Goal: Task Accomplishment & Management: Use online tool/utility

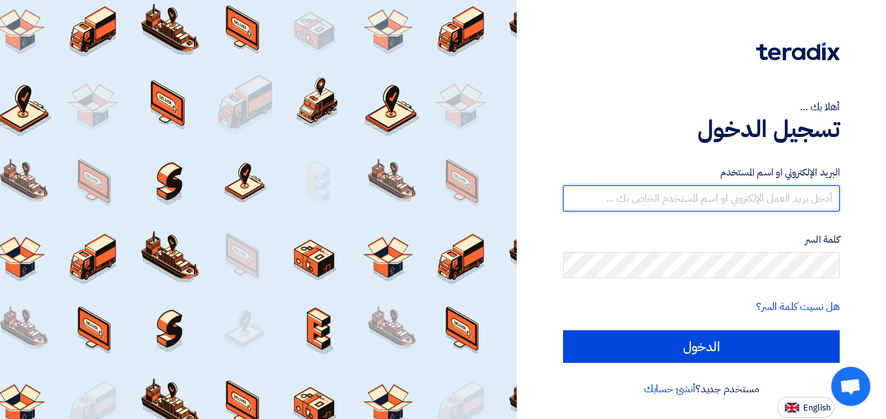
type input "[PERSON_NAME][EMAIL_ADDRESS][DOMAIN_NAME]"
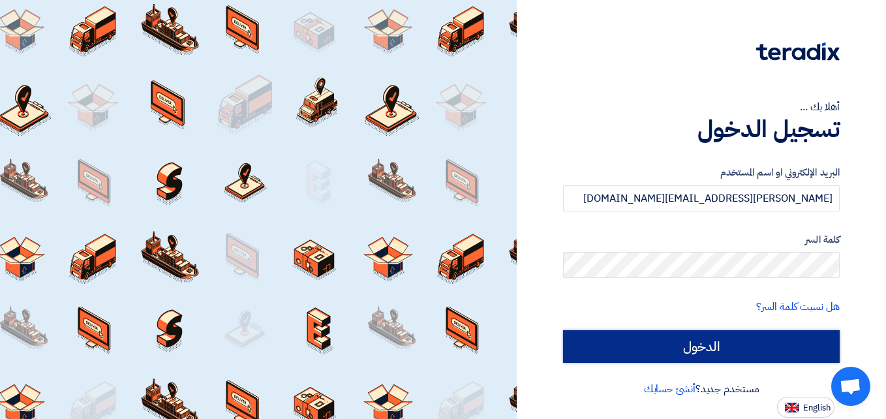
click at [581, 341] on input "الدخول" at bounding box center [701, 346] width 277 height 33
type input "Sign in"
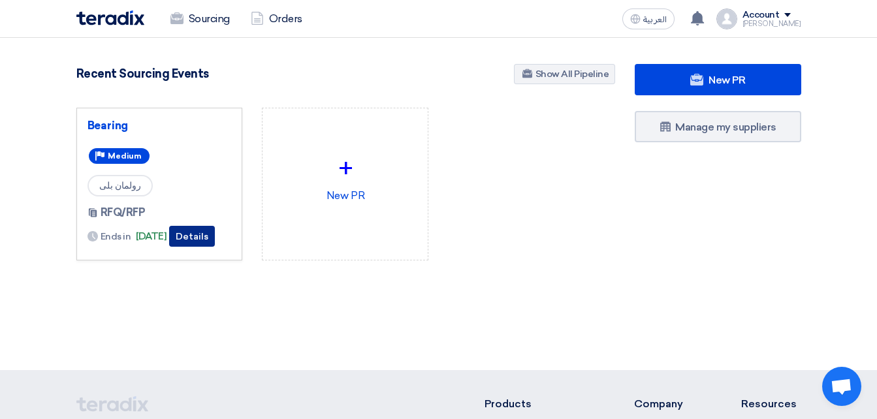
click at [198, 233] on button "Details" at bounding box center [192, 236] width 46 height 21
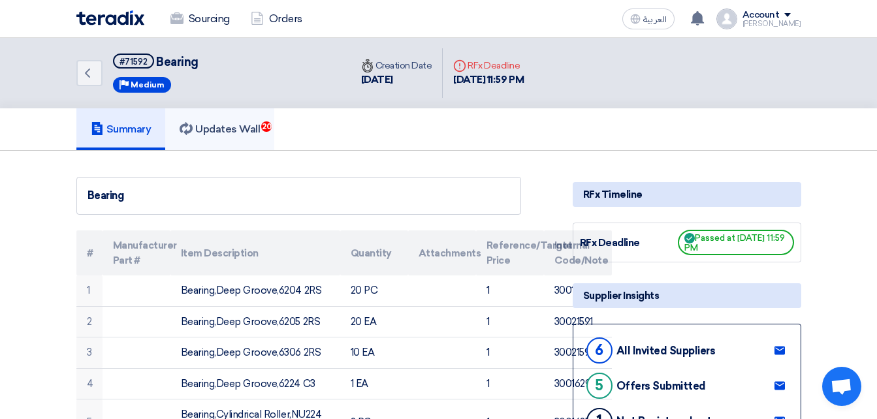
click at [227, 125] on h5 "Updates Wall 20" at bounding box center [219, 129] width 80 height 13
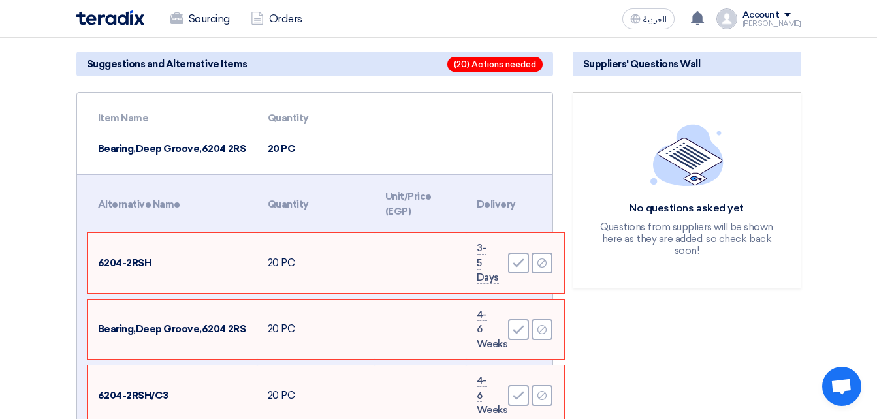
scroll to position [196, 0]
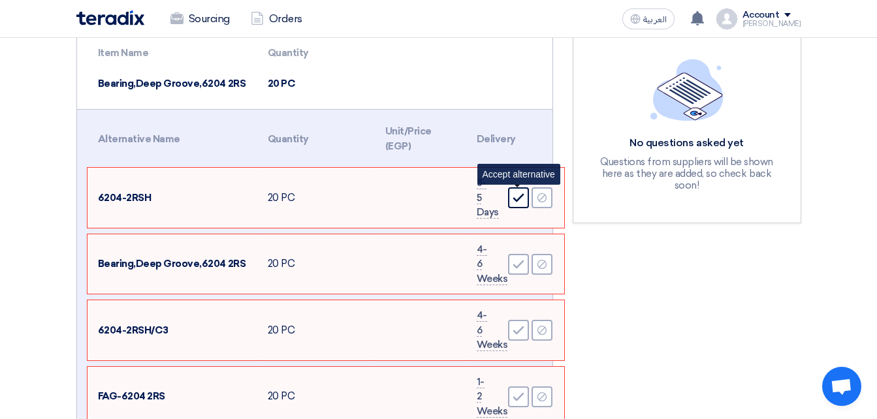
click at [520, 200] on icon "Accept" at bounding box center [518, 198] width 12 height 12
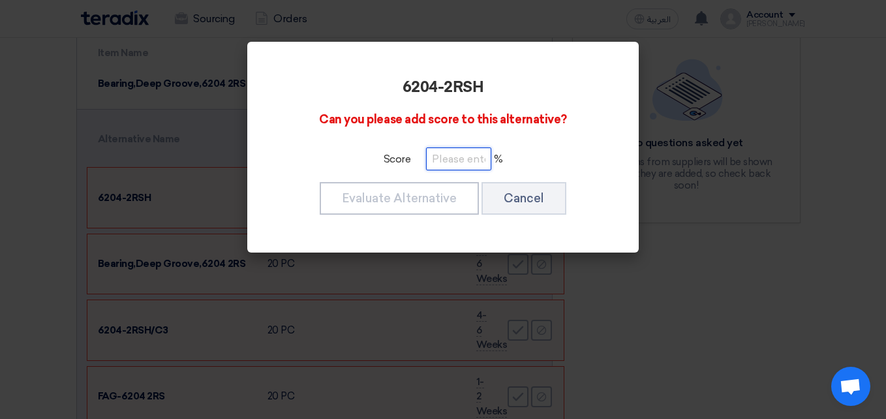
click at [445, 152] on input "number" at bounding box center [458, 159] width 65 height 23
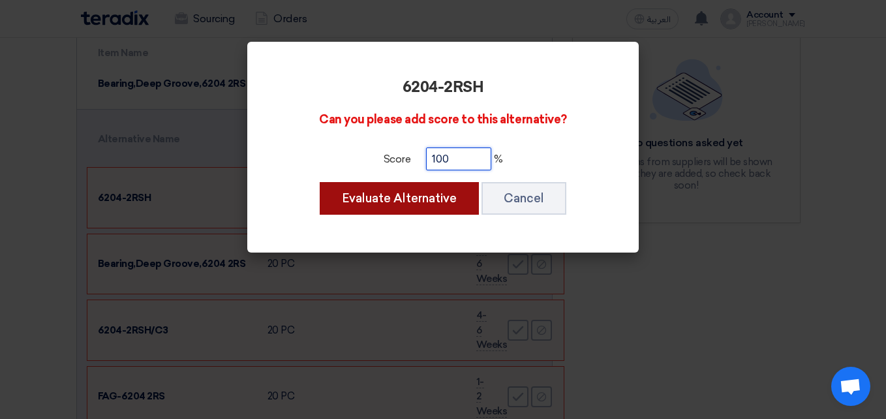
type input "100"
click at [388, 199] on button "Evaluate Alternative" at bounding box center [399, 198] width 159 height 33
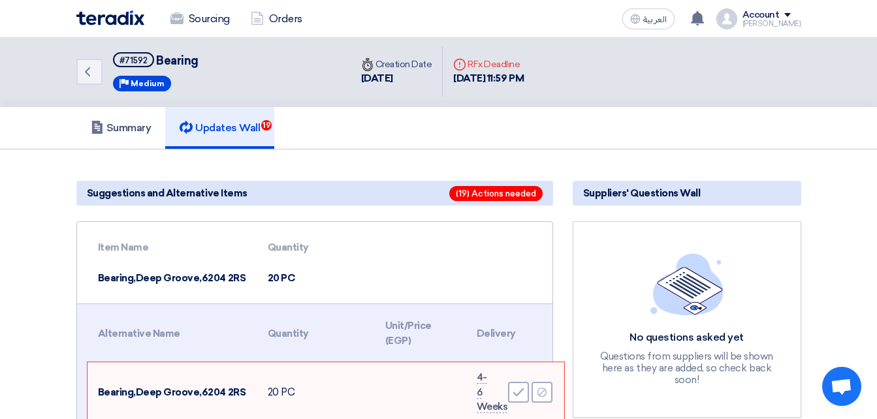
scroll to position [0, 0]
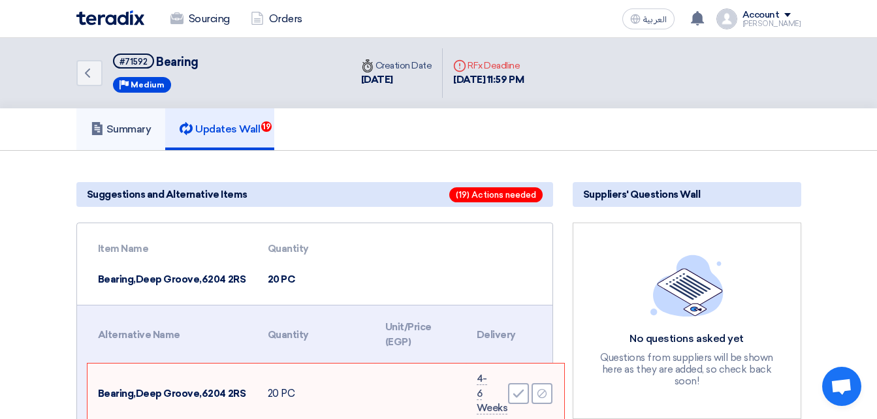
click at [135, 134] on h5 "Summary" at bounding box center [121, 129] width 61 height 13
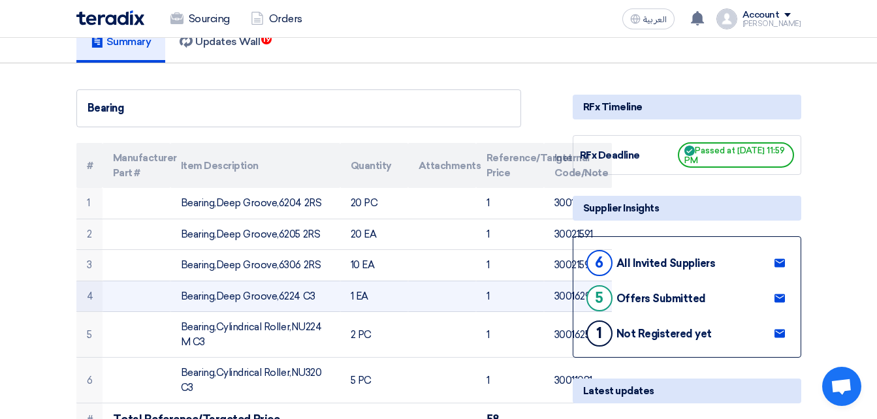
scroll to position [65, 0]
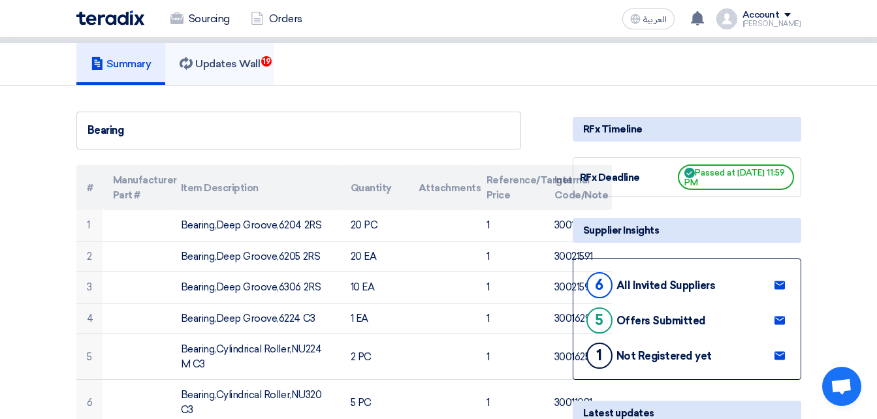
click at [216, 70] on h5 "Updates Wall 19" at bounding box center [219, 63] width 80 height 13
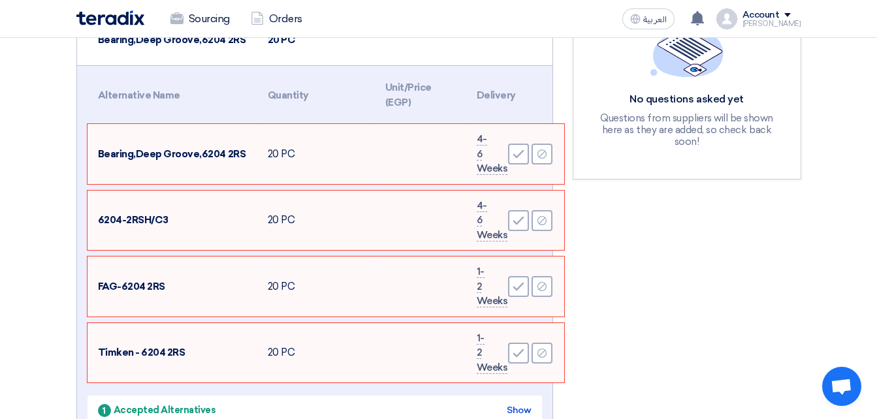
scroll to position [261, 0]
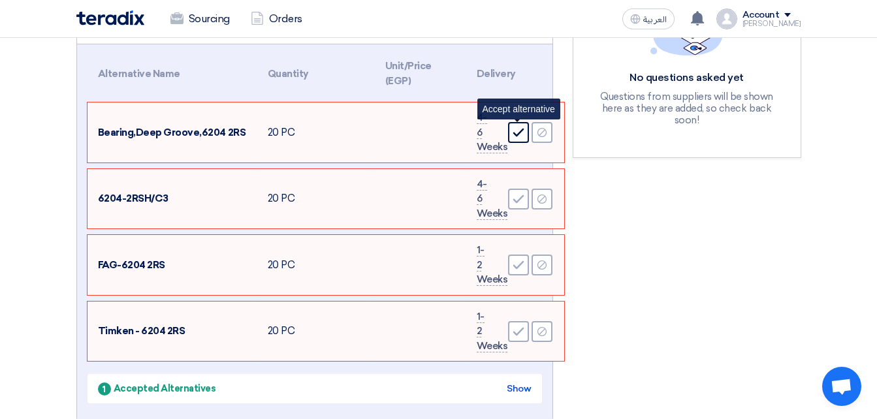
click at [515, 135] on use at bounding box center [517, 133] width 11 height 8
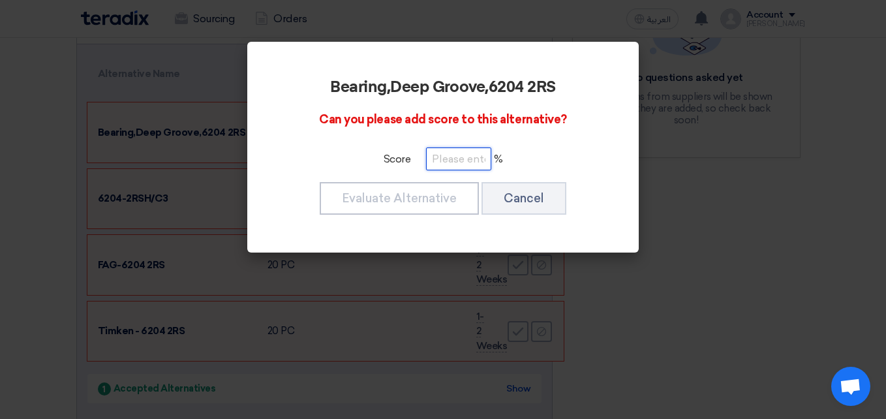
click at [459, 164] on input "number" at bounding box center [458, 159] width 65 height 23
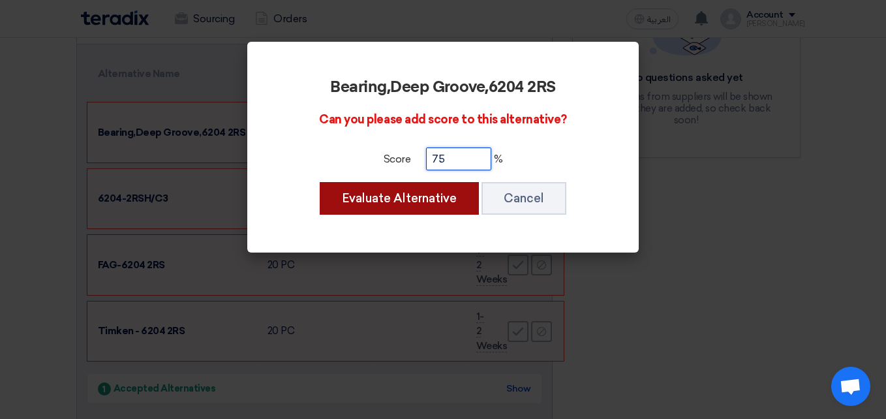
type input "75"
click at [388, 200] on button "Evaluate Alternative" at bounding box center [399, 198] width 159 height 33
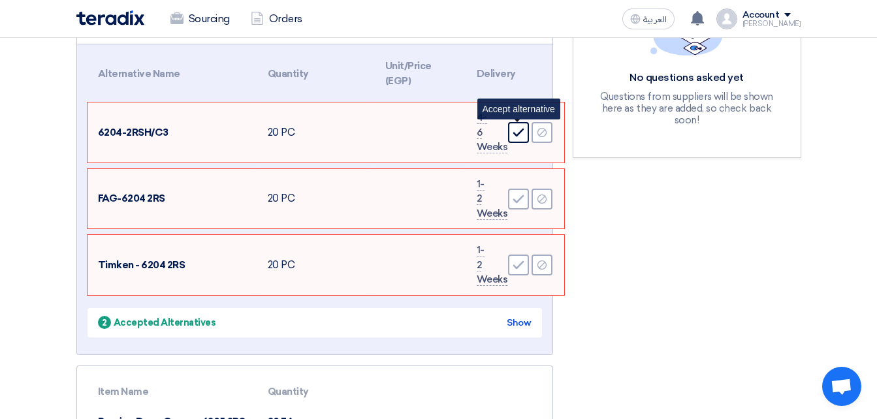
click at [520, 135] on icon "Accept" at bounding box center [518, 133] width 12 height 12
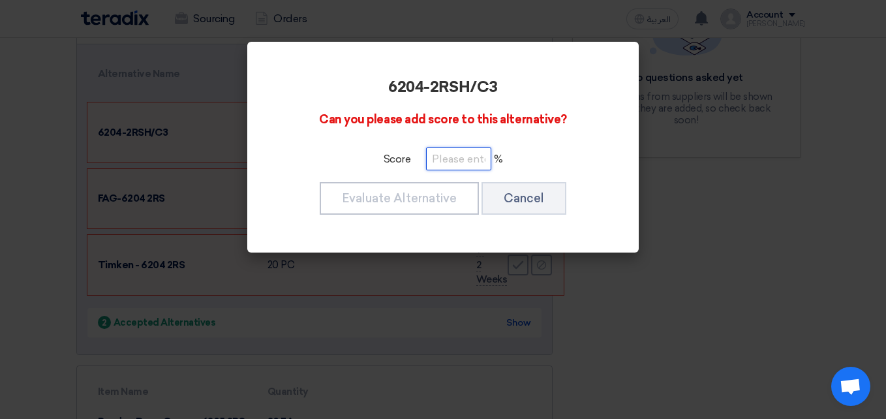
click at [446, 161] on input "number" at bounding box center [458, 159] width 65 height 23
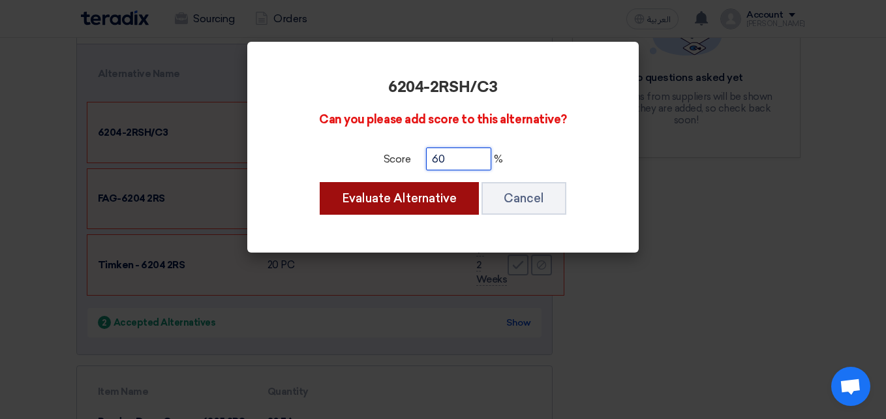
type input "60"
click at [420, 191] on button "Evaluate Alternative" at bounding box center [399, 198] width 159 height 33
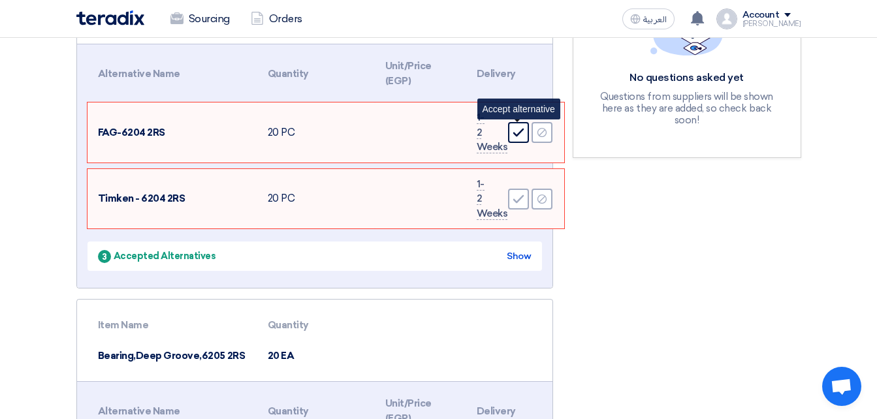
click at [515, 136] on icon "Accept" at bounding box center [518, 133] width 12 height 12
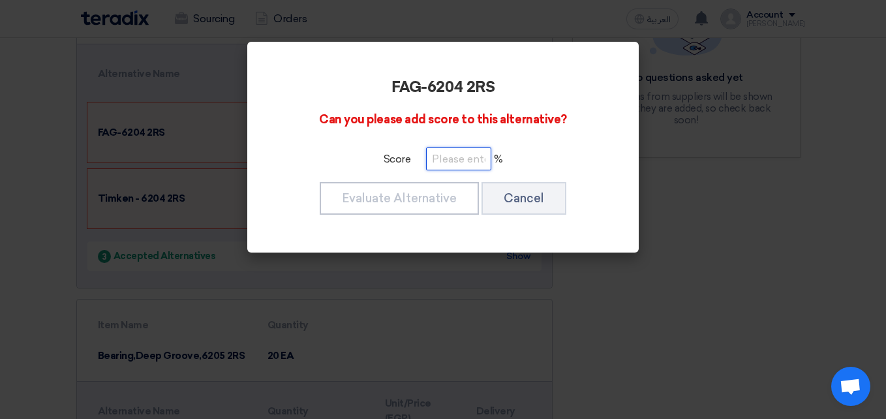
click at [448, 163] on input "number" at bounding box center [458, 159] width 65 height 23
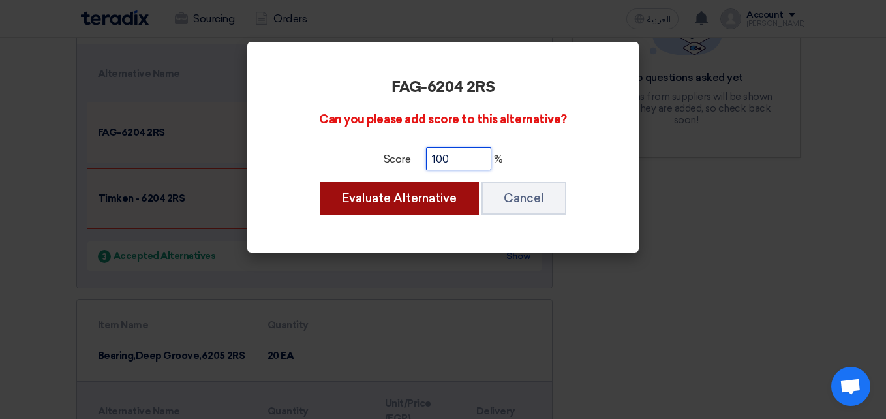
type input "100"
click at [407, 198] on button "Evaluate Alternative" at bounding box center [399, 198] width 159 height 33
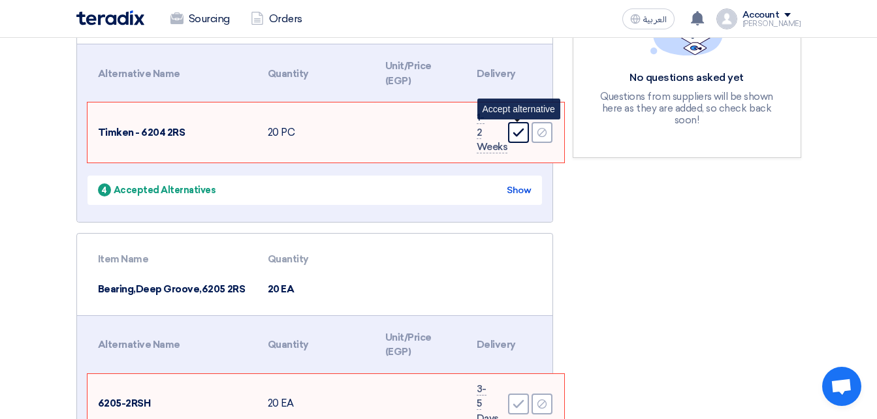
click at [516, 137] on icon "Accept" at bounding box center [518, 133] width 12 height 12
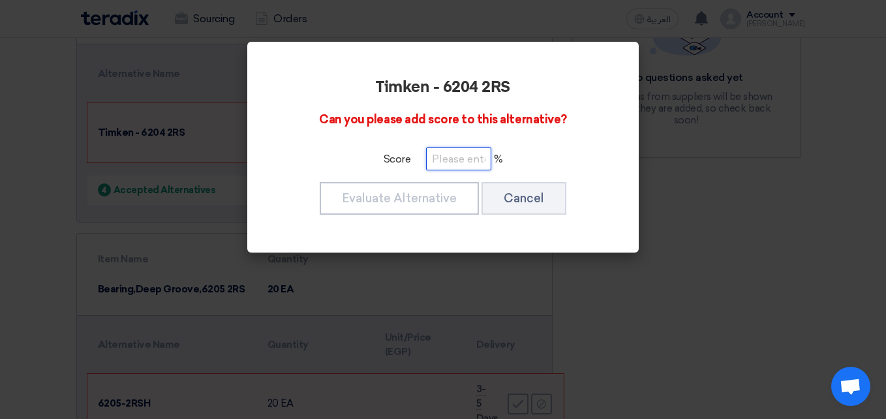
click at [444, 160] on input "number" at bounding box center [458, 159] width 65 height 23
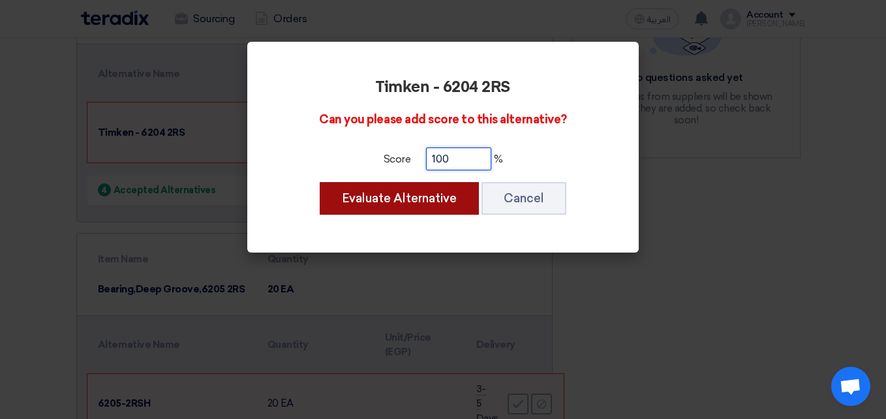
type input "100"
click at [428, 194] on button "Evaluate Alternative" at bounding box center [399, 198] width 159 height 33
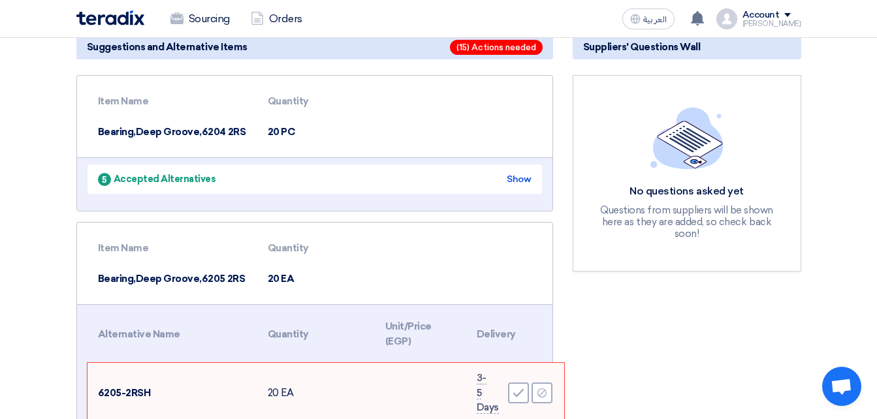
scroll to position [0, 0]
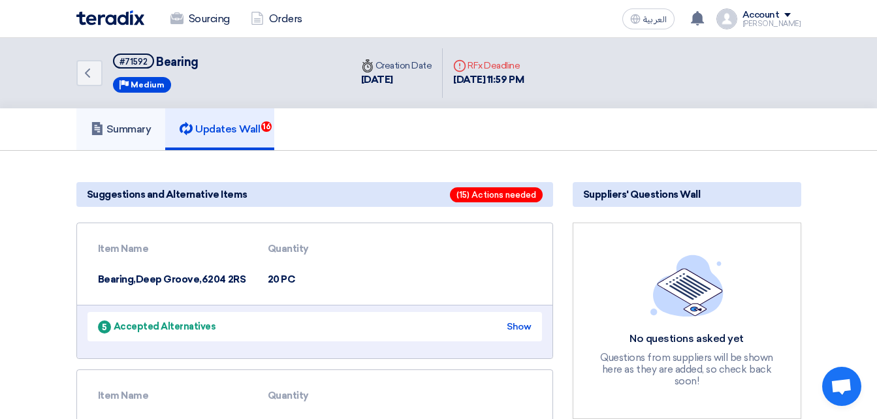
click at [129, 138] on link "Summary" at bounding box center [120, 129] width 89 height 42
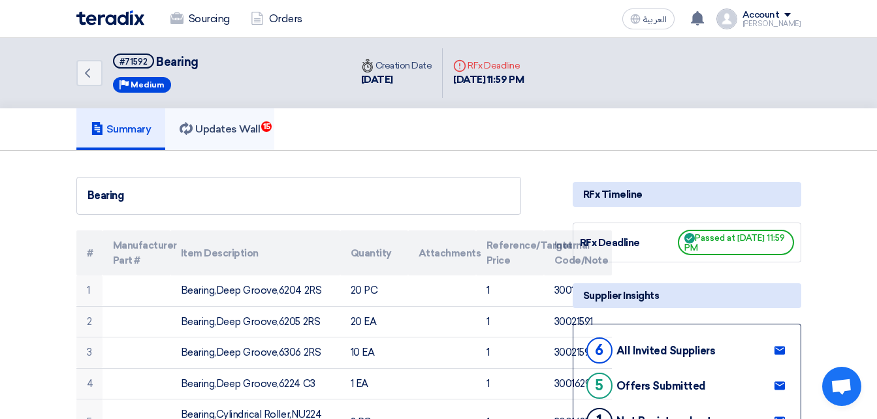
click at [225, 123] on h5 "Updates Wall 15" at bounding box center [219, 129] width 80 height 13
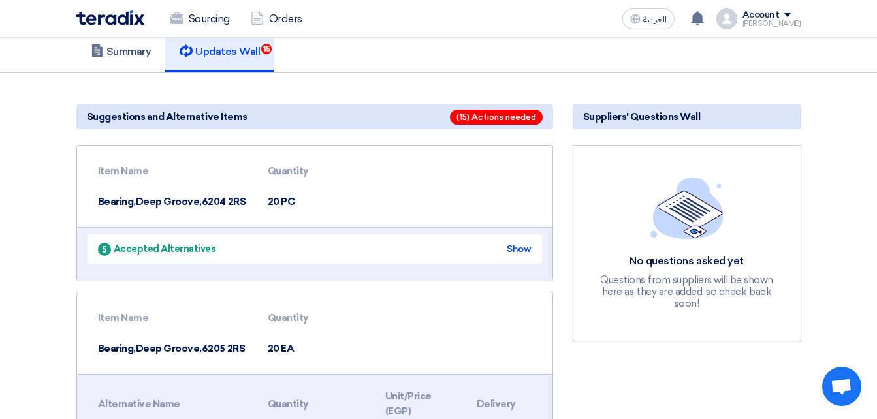
scroll to position [65, 0]
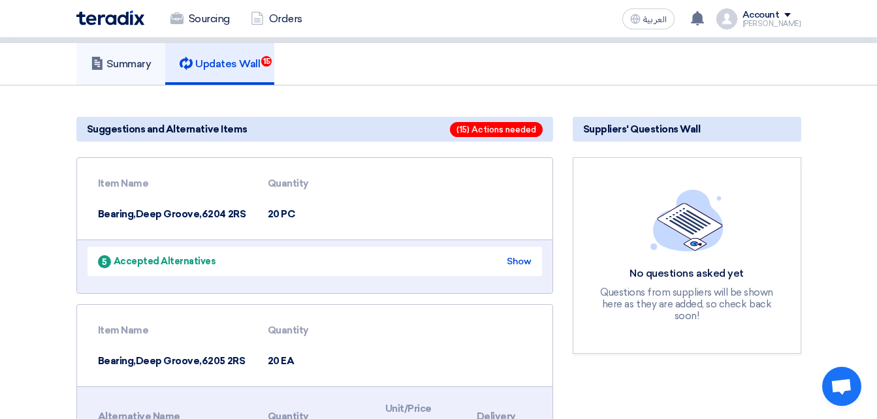
click at [134, 66] on h5 "Summary" at bounding box center [121, 63] width 61 height 13
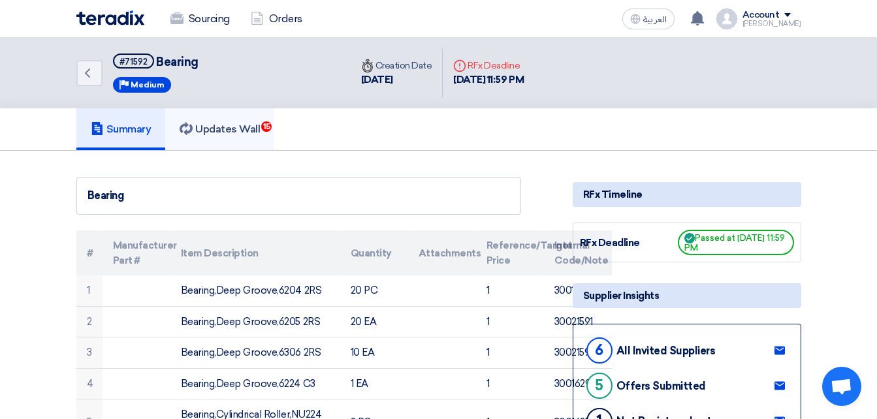
click at [228, 128] on h5 "Updates Wall 15" at bounding box center [219, 129] width 80 height 13
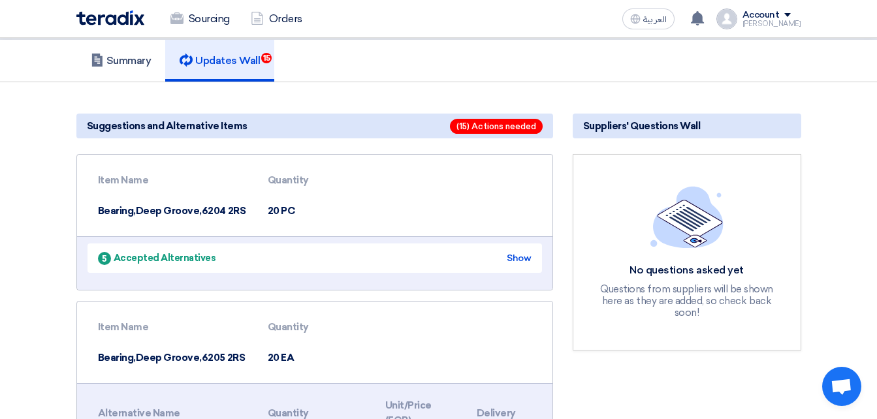
scroll to position [65, 0]
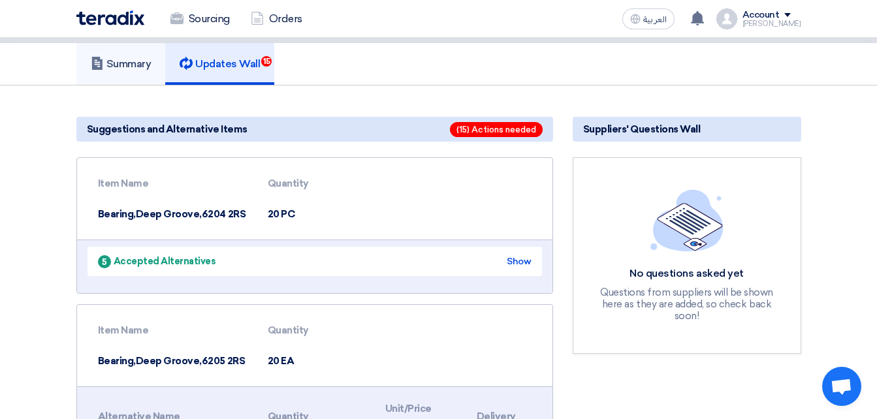
click at [124, 63] on h5 "Summary" at bounding box center [121, 63] width 61 height 13
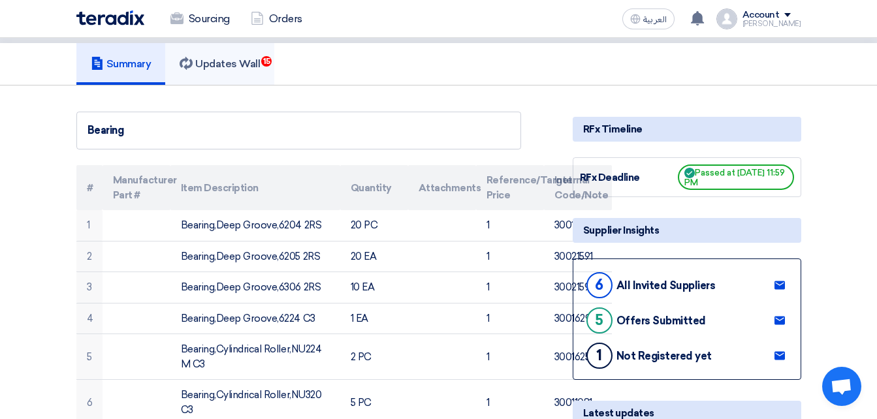
click at [230, 62] on h5 "Updates Wall 15" at bounding box center [219, 63] width 80 height 13
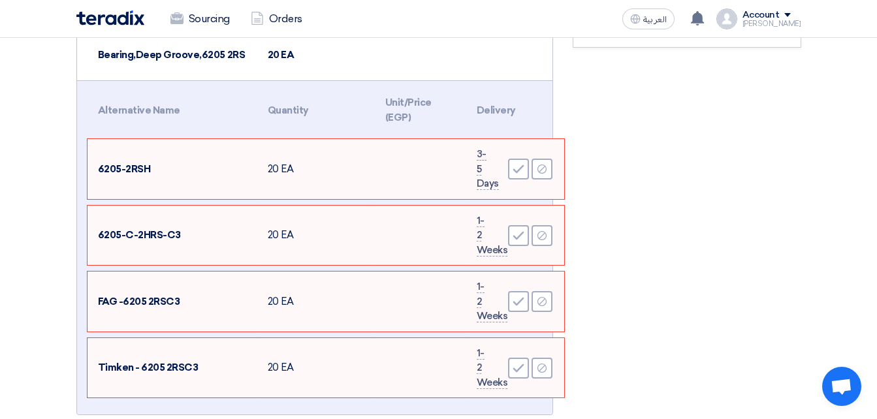
scroll to position [392, 0]
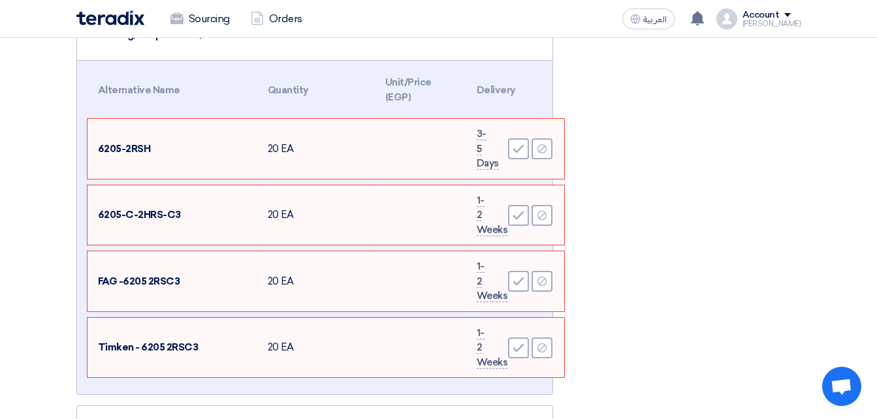
click at [154, 344] on span "Timken - 6205 2RSC3" at bounding box center [148, 347] width 101 height 12
drag, startPoint x: 154, startPoint y: 344, endPoint x: 131, endPoint y: 148, distance: 197.1
click at [131, 148] on span "6205-2RSH" at bounding box center [124, 149] width 53 height 12
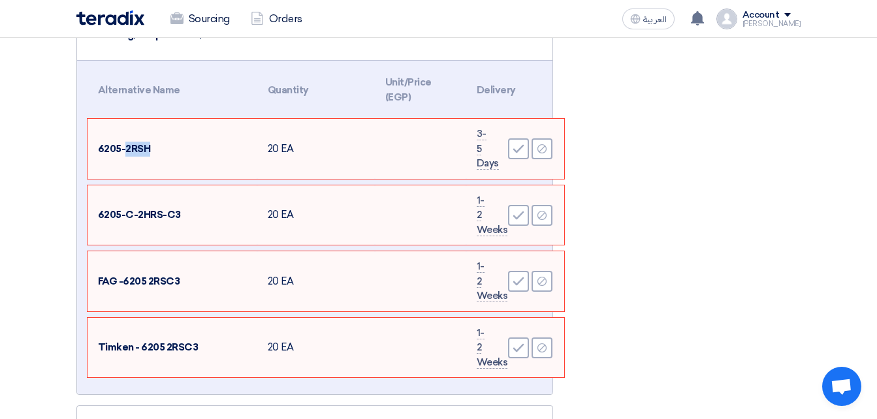
click at [131, 148] on span "6205-2RSH" at bounding box center [124, 149] width 53 height 12
drag, startPoint x: 131, startPoint y: 148, endPoint x: 134, endPoint y: 219, distance: 71.2
click at [134, 219] on span "6205-C-2HRS-C3" at bounding box center [139, 215] width 83 height 12
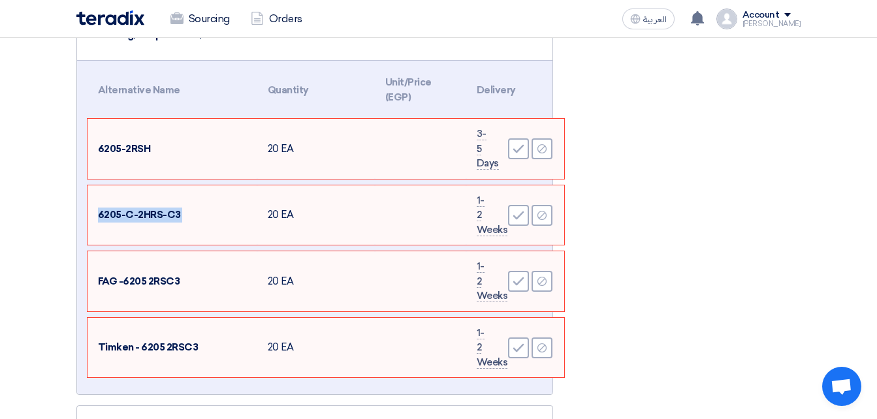
click at [134, 219] on span "6205-C-2HRS-C3" at bounding box center [139, 215] width 83 height 12
drag, startPoint x: 134, startPoint y: 219, endPoint x: 135, endPoint y: 286, distance: 66.6
click at [135, 286] on span "FAG -6205 2RSC3" at bounding box center [139, 281] width 82 height 12
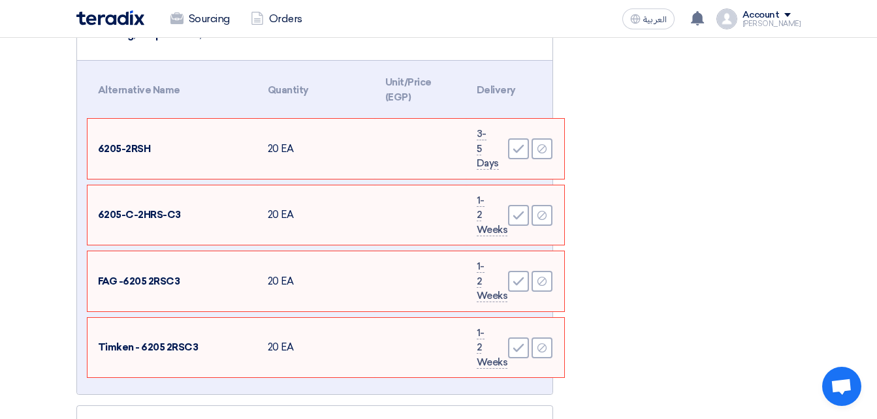
drag, startPoint x: 135, startPoint y: 286, endPoint x: 136, endPoint y: 346, distance: 60.1
click at [136, 346] on span "Timken - 6205 2RSC3" at bounding box center [148, 347] width 101 height 12
drag, startPoint x: 136, startPoint y: 346, endPoint x: 114, endPoint y: 283, distance: 66.9
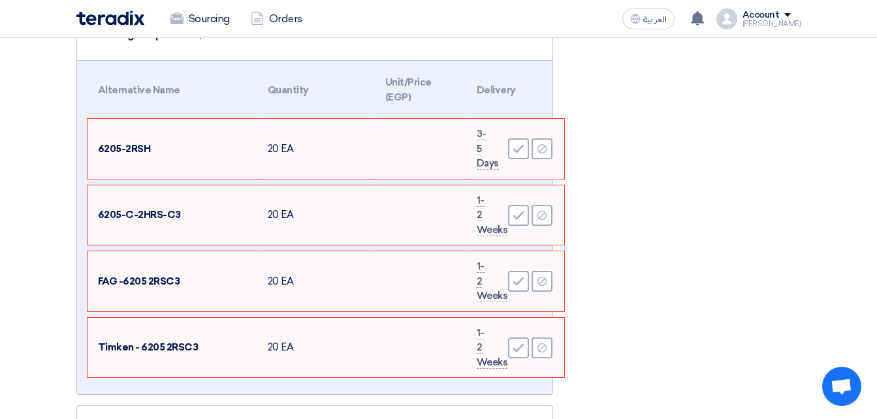
click at [114, 283] on span "FAG -6205 2RSC3" at bounding box center [139, 281] width 82 height 12
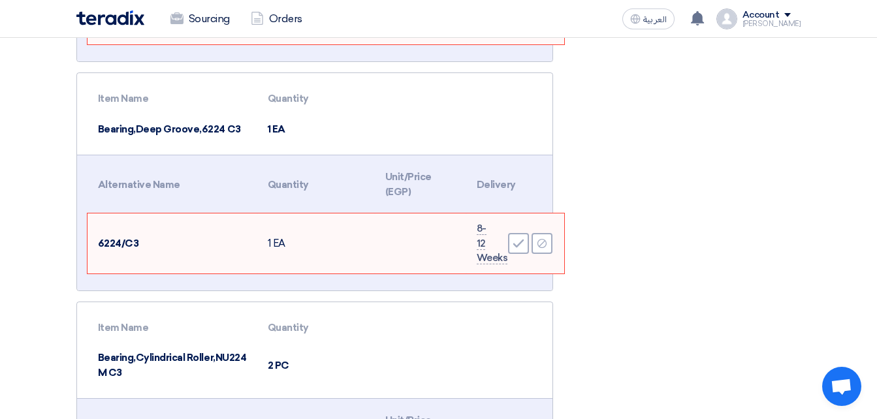
scroll to position [1175, 0]
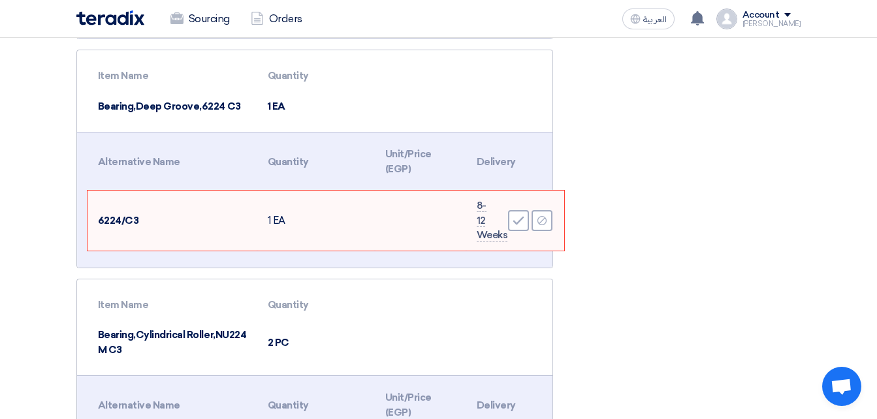
click at [320, 196] on td "1 EA" at bounding box center [315, 221] width 117 height 60
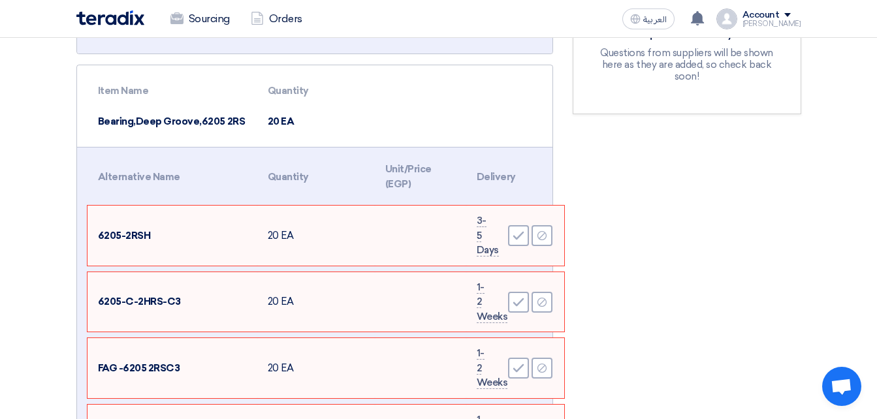
scroll to position [261, 0]
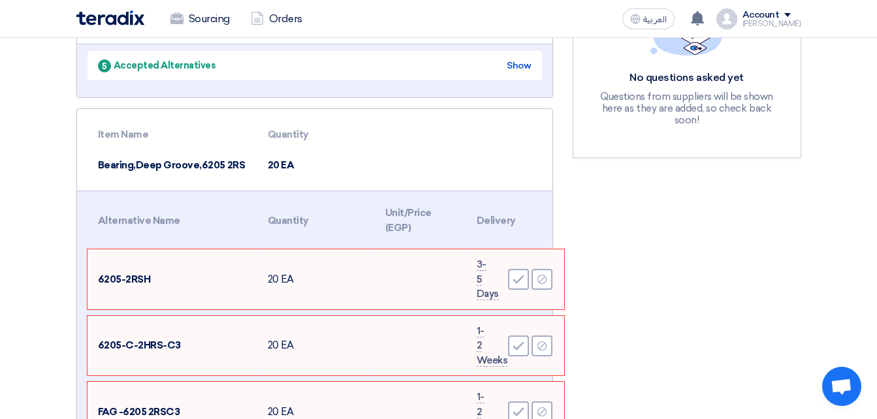
drag, startPoint x: 109, startPoint y: 163, endPoint x: 223, endPoint y: 157, distance: 113.7
click at [223, 157] on td "Bearing,Deep Groove,6205 2RS" at bounding box center [172, 165] width 170 height 31
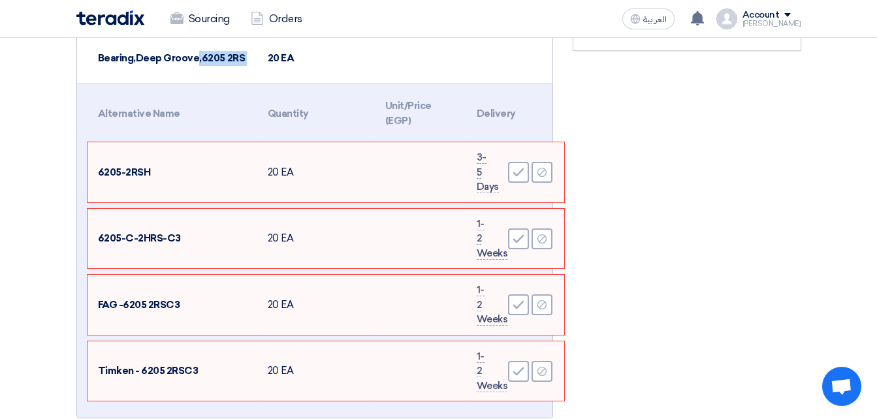
scroll to position [392, 0]
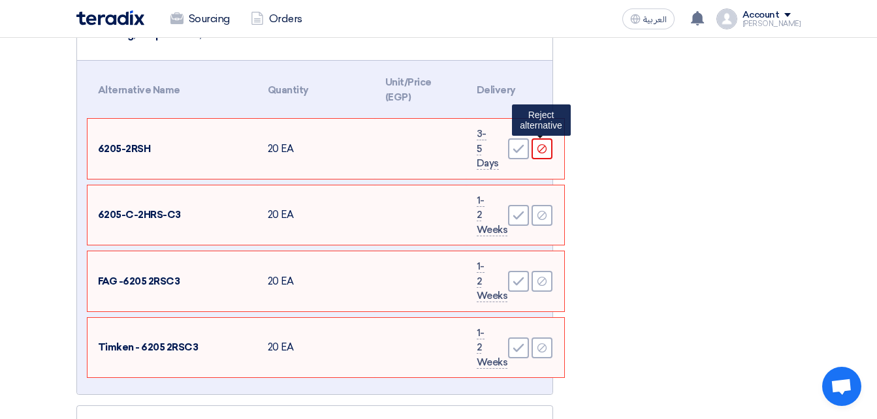
click at [543, 152] on icon "Reject" at bounding box center [542, 149] width 12 height 12
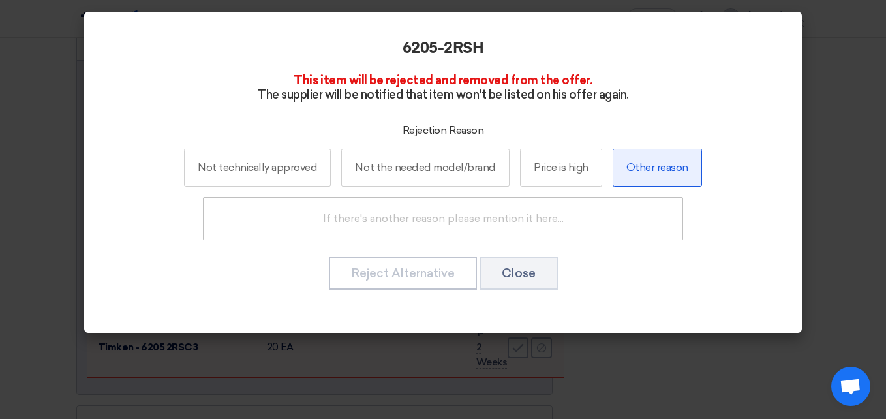
click at [638, 163] on label "Other reason" at bounding box center [657, 168] width 89 height 38
click at [653, 163] on input "Other reason" at bounding box center [657, 167] width 8 height 8
radio input "true"
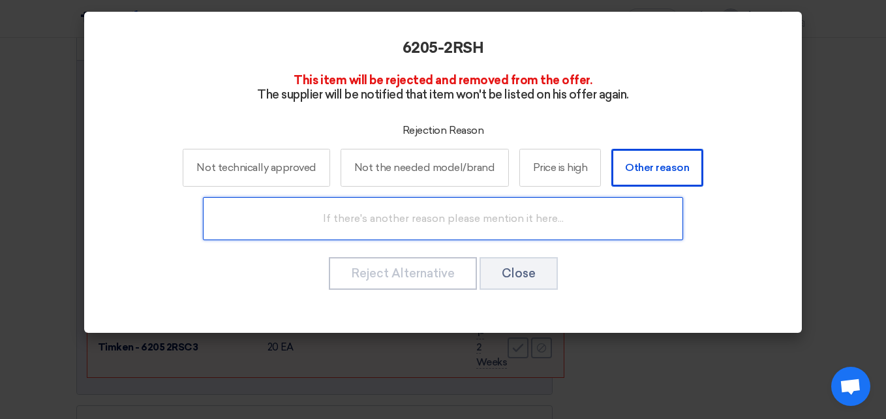
click at [469, 225] on input "text" at bounding box center [443, 218] width 480 height 43
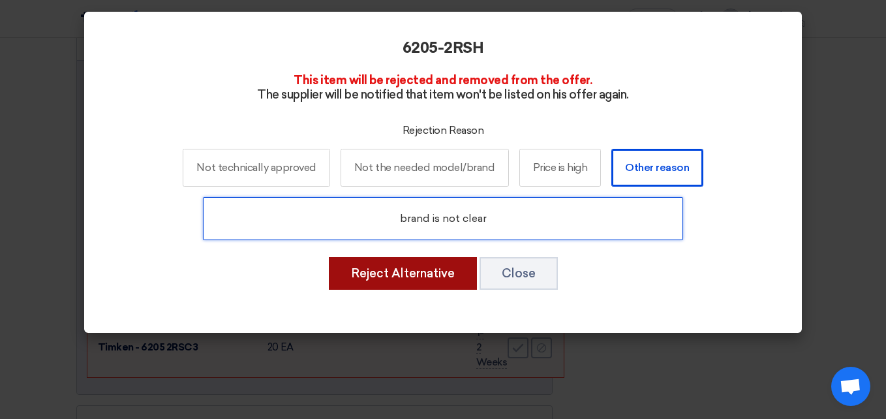
type input "brand is not clear"
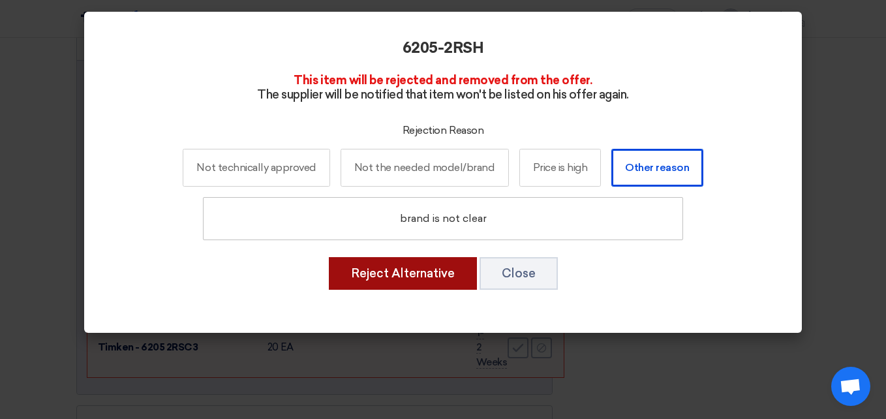
click at [408, 270] on button "Reject Alternative" at bounding box center [403, 273] width 148 height 33
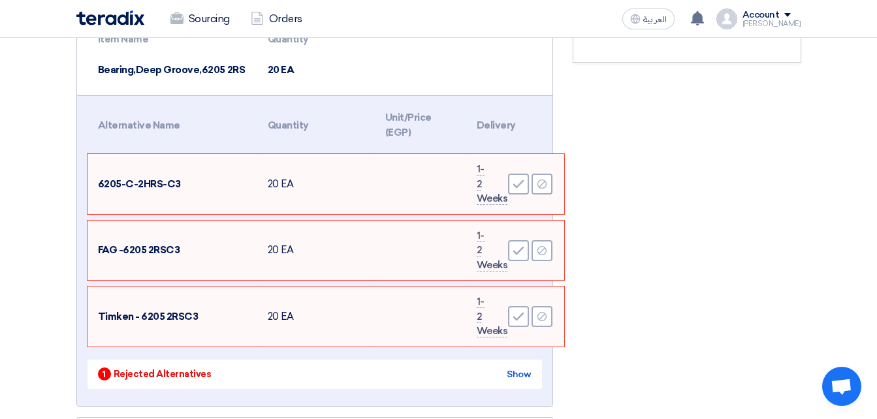
scroll to position [326, 0]
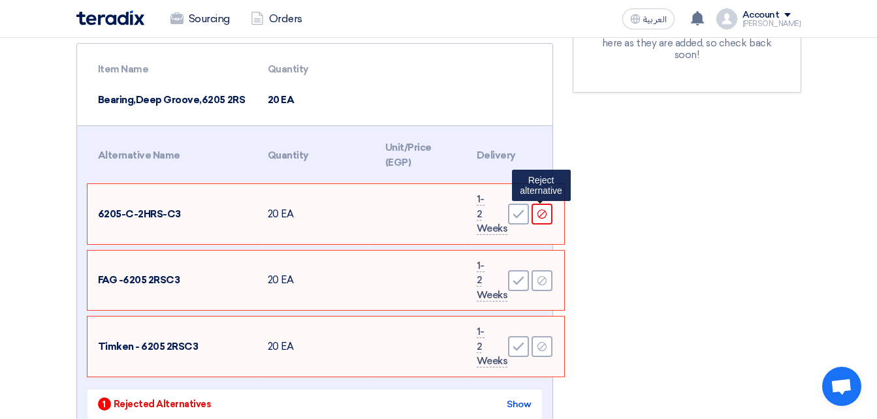
click at [544, 215] on icon "Reject" at bounding box center [542, 214] width 12 height 12
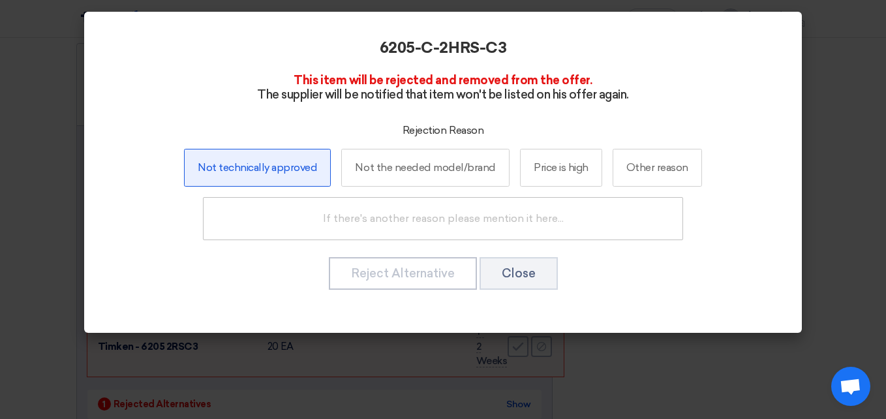
click at [279, 173] on label "Not technically approved" at bounding box center [257, 168] width 147 height 38
click at [262, 172] on input "Not technically approved" at bounding box center [257, 167] width 8 height 8
radio input "true"
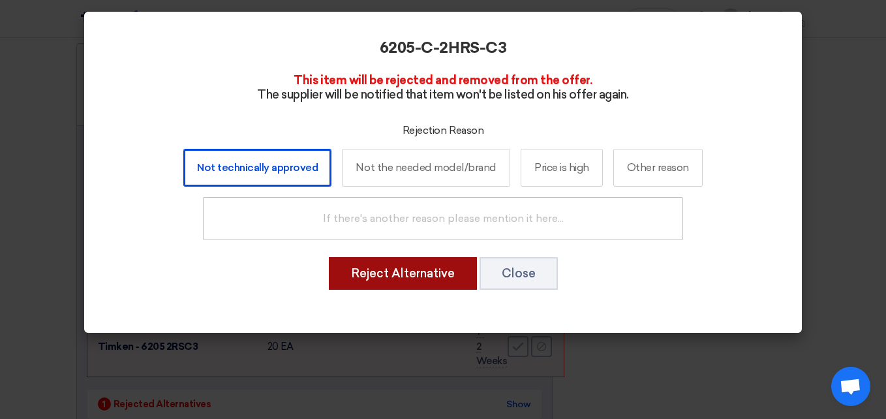
click at [420, 270] on button "Reject Alternative" at bounding box center [403, 273] width 148 height 33
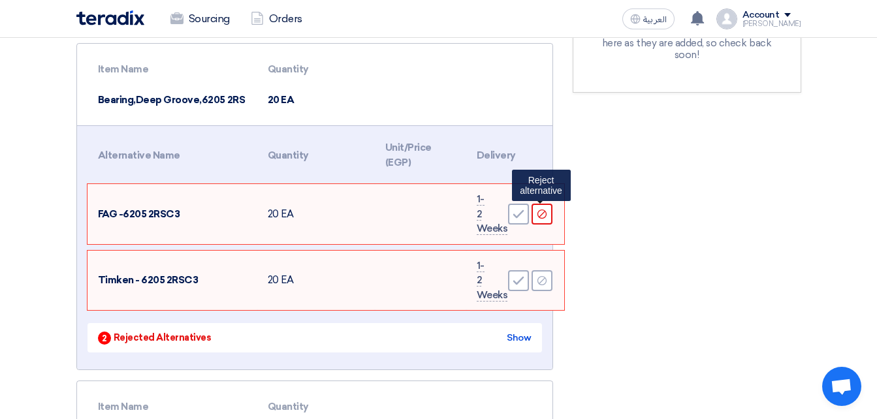
click at [543, 215] on icon "Reject" at bounding box center [542, 214] width 12 height 12
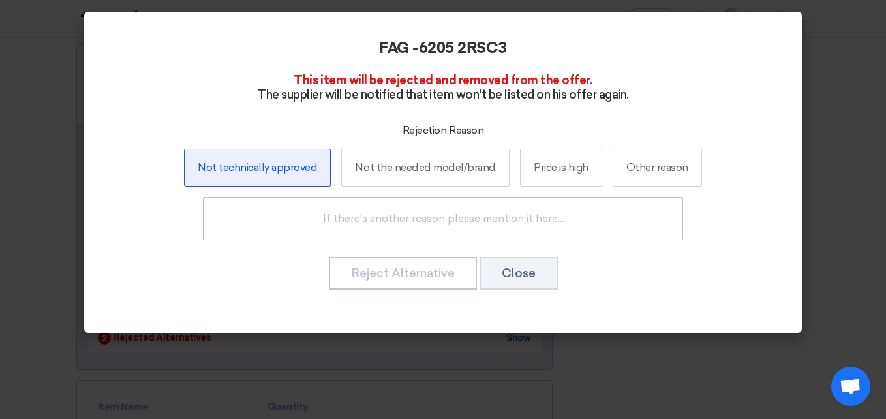
click at [275, 170] on label "Not technically approved" at bounding box center [257, 168] width 147 height 38
click at [262, 170] on input "Not technically approved" at bounding box center [257, 167] width 8 height 8
radio input "true"
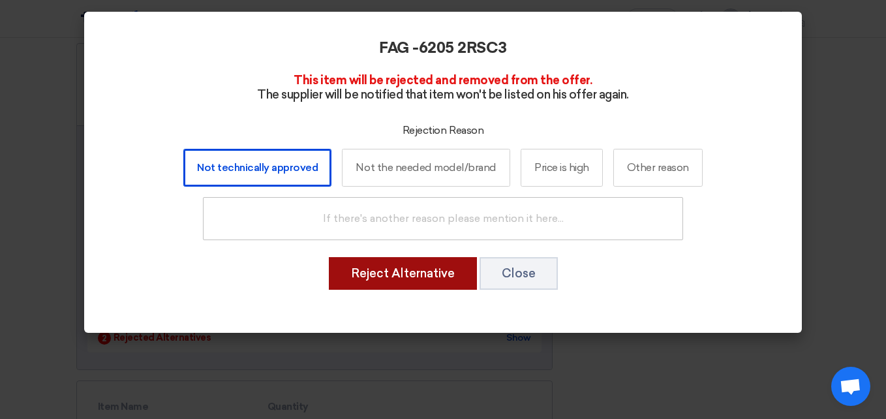
click at [392, 275] on button "Reject Alternative" at bounding box center [403, 273] width 148 height 33
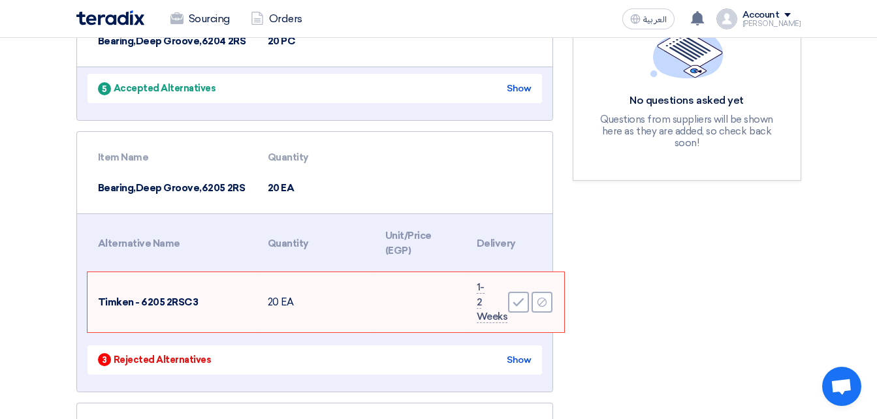
scroll to position [261, 0]
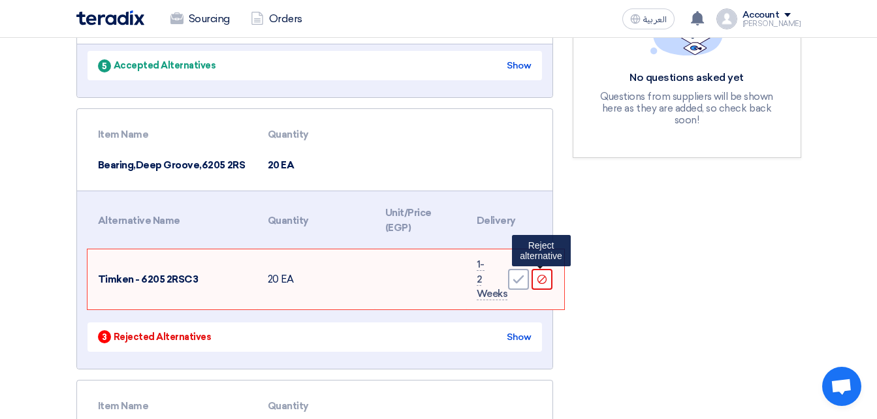
click at [546, 278] on use at bounding box center [541, 279] width 9 height 9
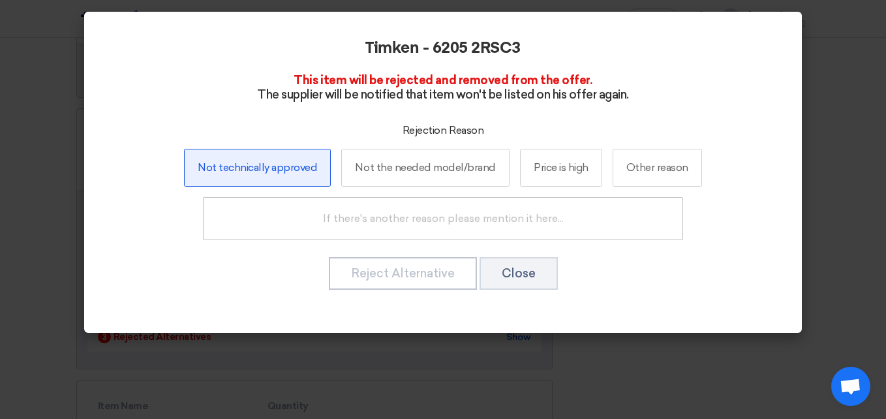
click at [281, 162] on label "Not technically approved" at bounding box center [257, 168] width 147 height 38
click at [262, 163] on input "Not technically approved" at bounding box center [257, 167] width 8 height 8
radio input "true"
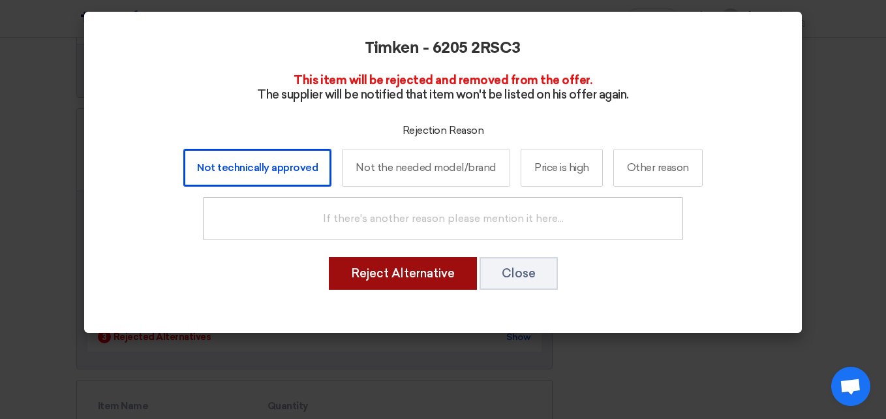
click at [361, 269] on button "Reject Alternative" at bounding box center [403, 273] width 148 height 33
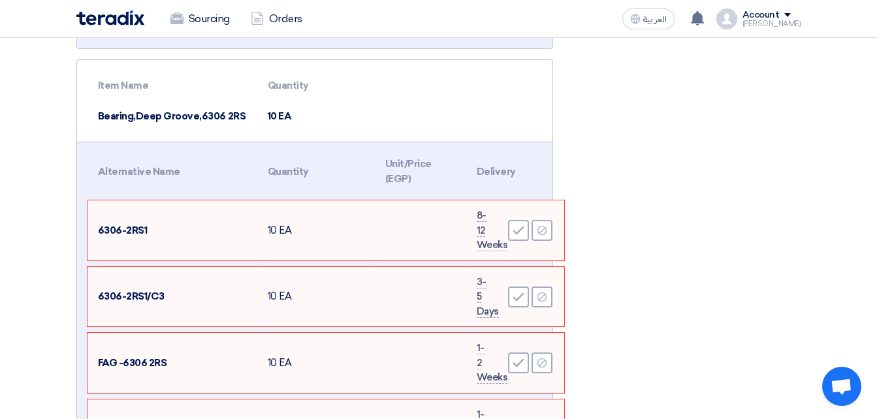
scroll to position [522, 0]
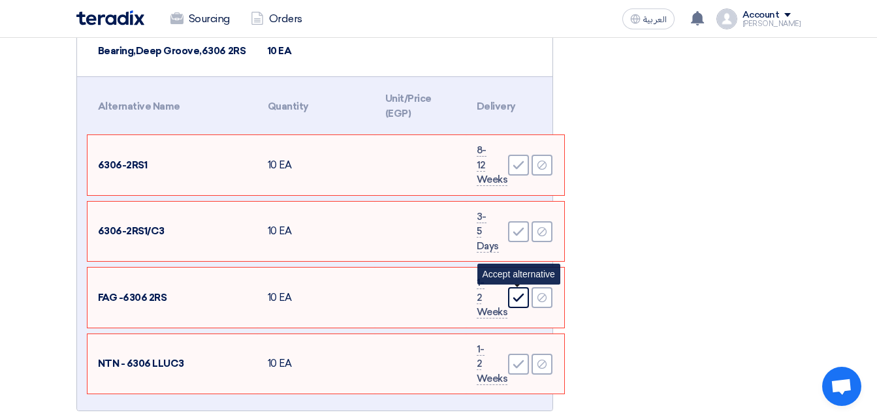
click at [527, 299] on div "Accept" at bounding box center [518, 297] width 21 height 21
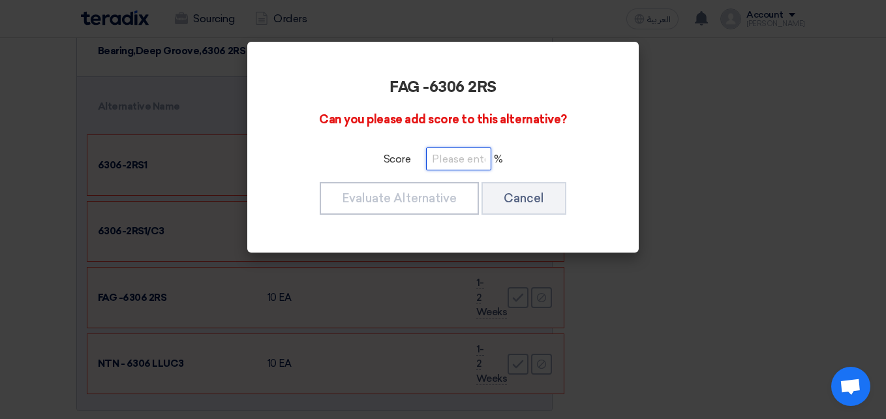
click at [437, 159] on input "number" at bounding box center [458, 159] width 65 height 23
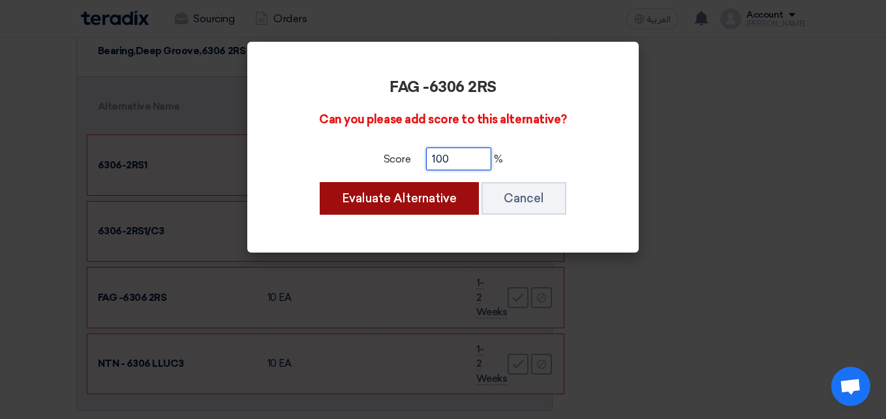
type input "100"
click at [414, 193] on button "Evaluate Alternative" at bounding box center [399, 198] width 159 height 33
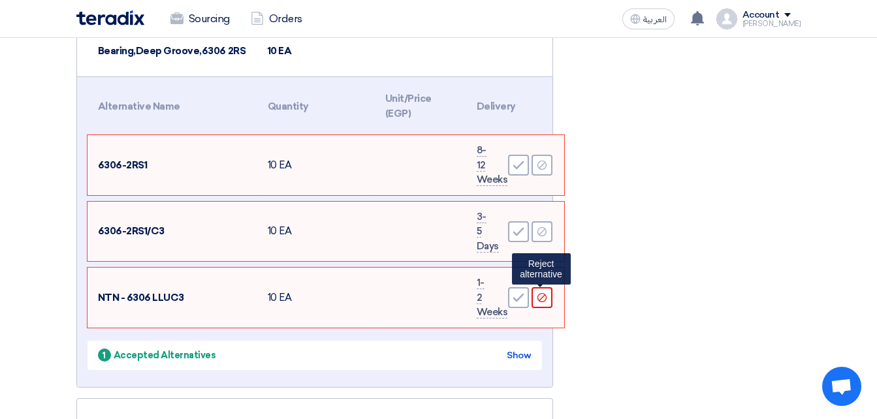
click at [543, 296] on use at bounding box center [541, 297] width 9 height 9
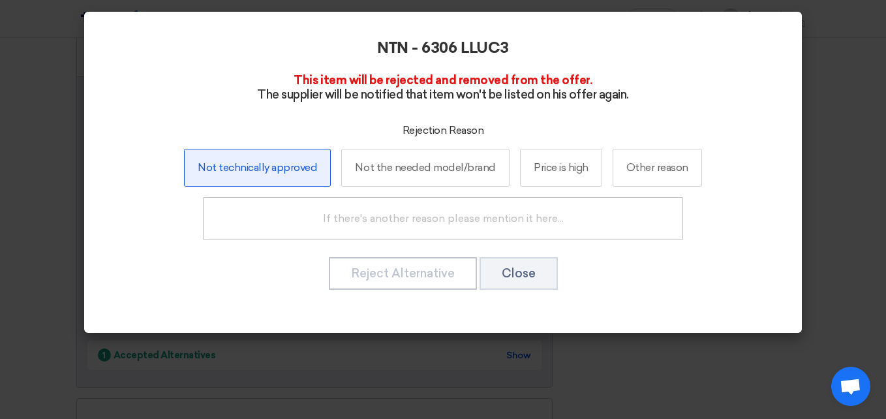
click at [268, 167] on label "Not technically approved" at bounding box center [257, 168] width 147 height 38
click at [262, 167] on input "Not technically approved" at bounding box center [257, 167] width 8 height 8
radio input "true"
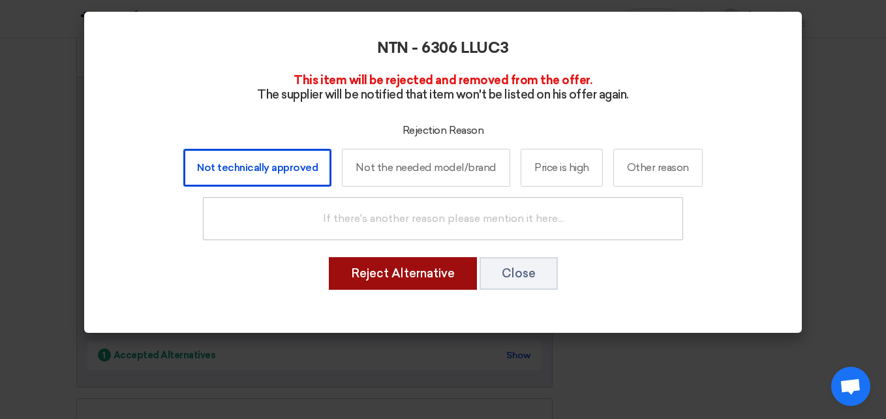
click at [386, 279] on button "Reject Alternative" at bounding box center [403, 273] width 148 height 33
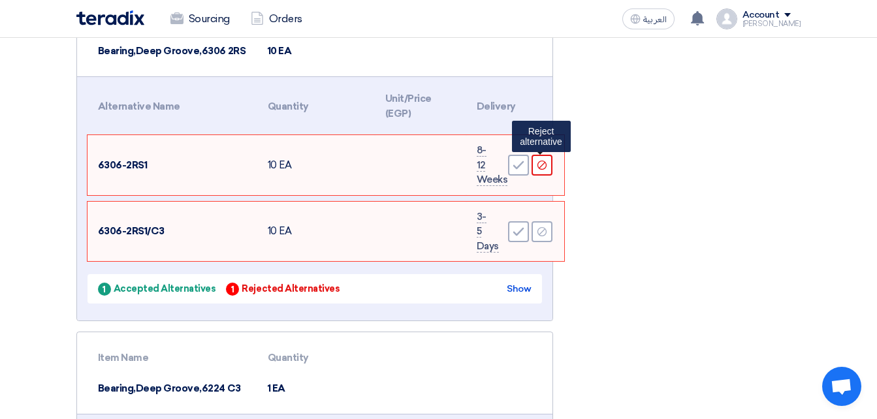
click at [542, 165] on icon "Reject" at bounding box center [542, 165] width 12 height 12
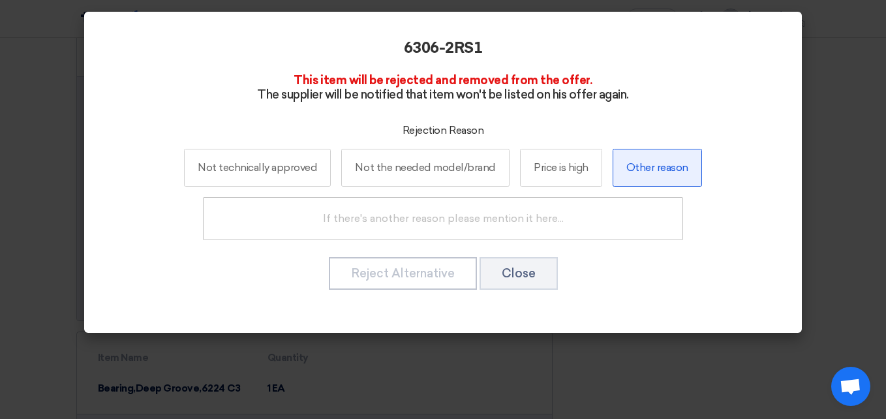
click at [652, 166] on label "Other reason" at bounding box center [657, 168] width 89 height 38
click at [653, 166] on input "Other reason" at bounding box center [657, 167] width 8 height 8
radio input "true"
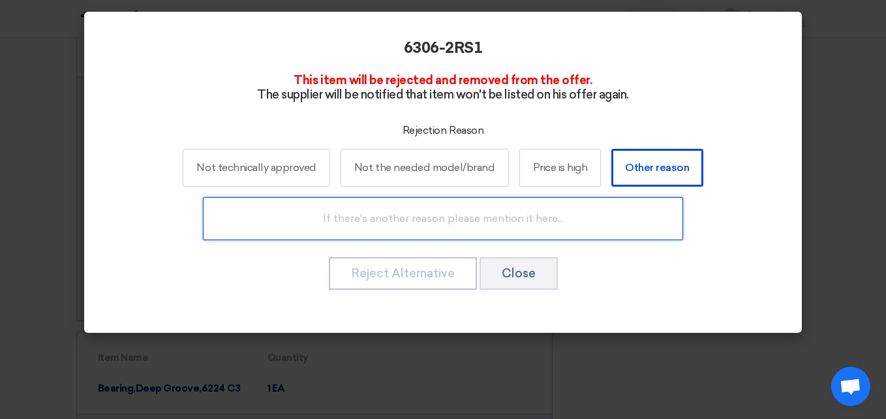
click at [466, 228] on input "text" at bounding box center [443, 218] width 480 height 43
type input "brand is not clear"
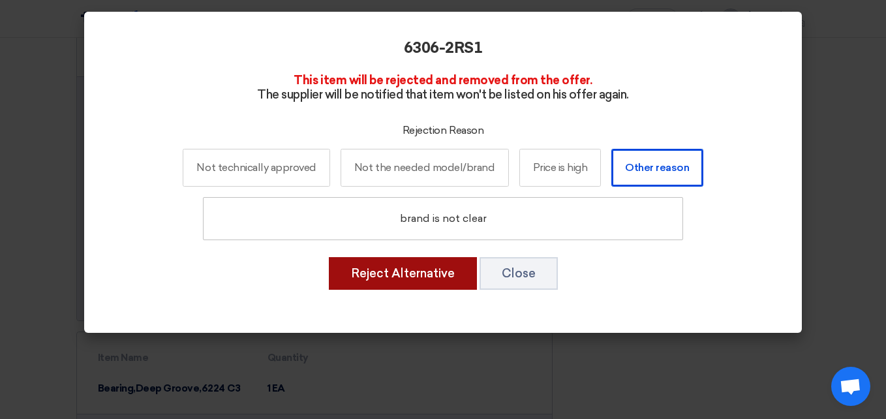
click at [389, 276] on button "Reject Alternative" at bounding box center [403, 273] width 148 height 33
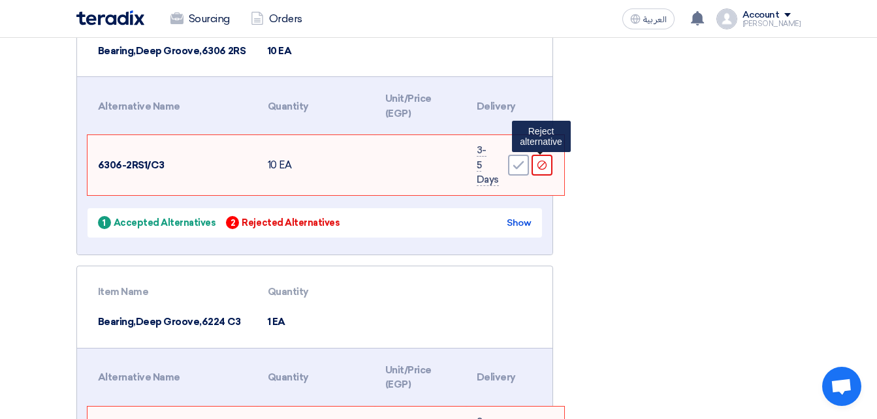
click at [544, 169] on use at bounding box center [541, 165] width 9 height 9
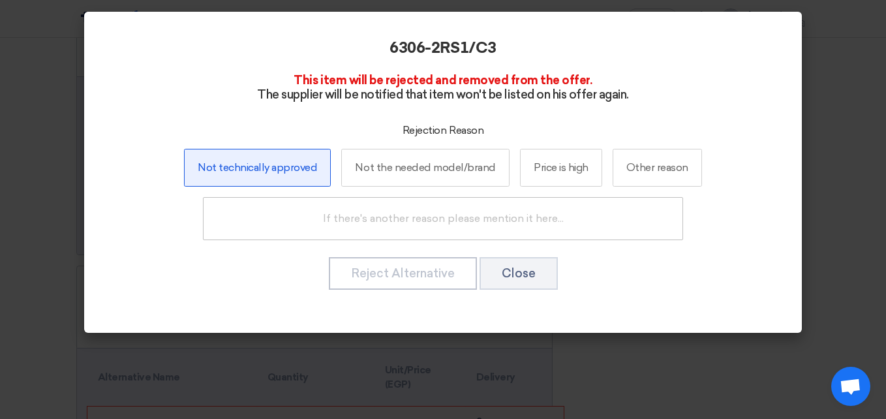
click at [277, 174] on label "Not technically approved" at bounding box center [257, 168] width 147 height 38
click at [262, 172] on input "Not technically approved" at bounding box center [257, 167] width 8 height 8
radio input "true"
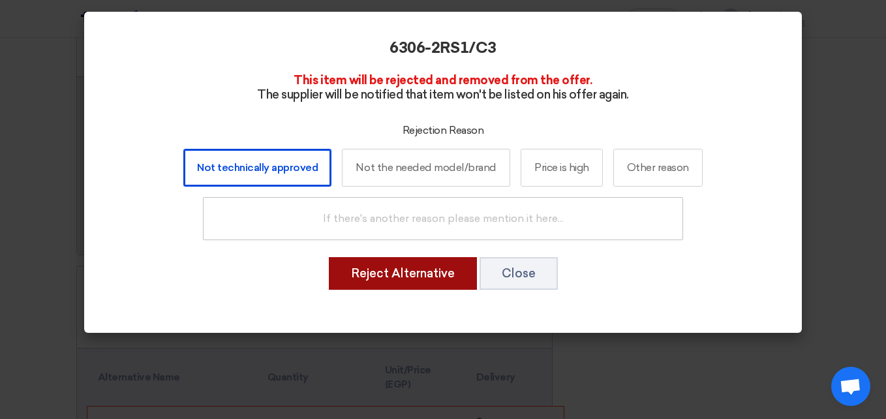
click at [400, 273] on button "Reject Alternative" at bounding box center [403, 273] width 148 height 33
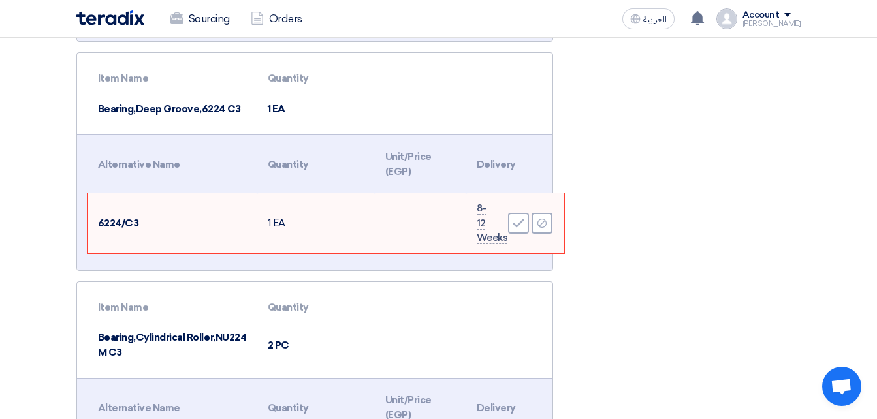
scroll to position [587, 0]
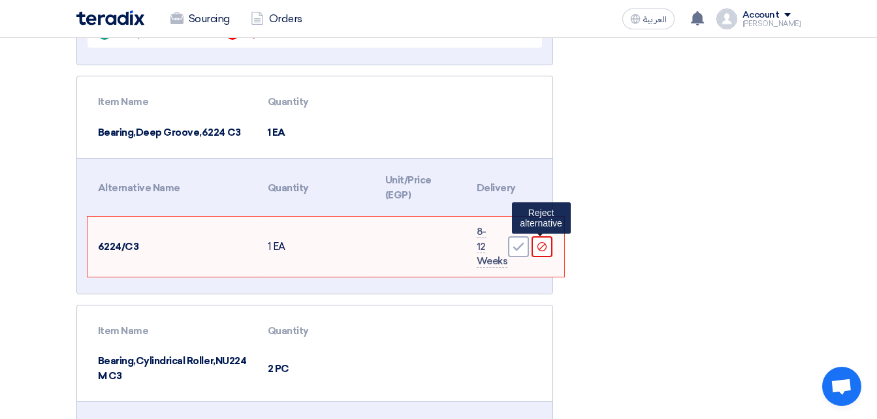
click at [550, 250] on div "Reject" at bounding box center [541, 246] width 21 height 21
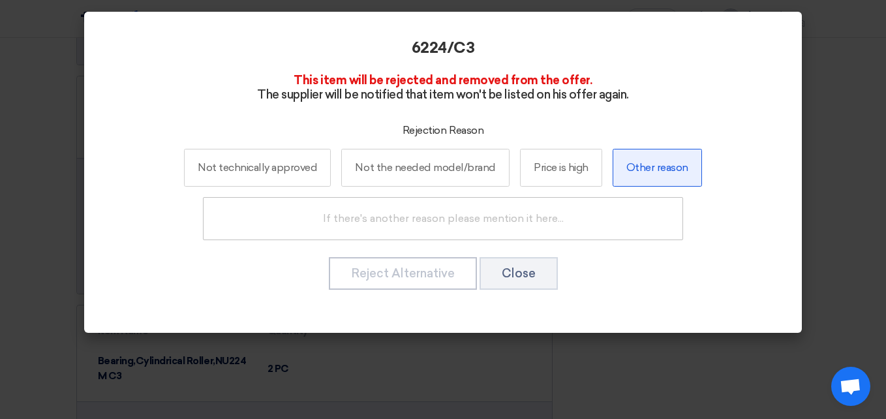
click at [642, 173] on label "Other reason" at bounding box center [657, 168] width 89 height 38
click at [653, 172] on input "Other reason" at bounding box center [657, 167] width 8 height 8
radio input "true"
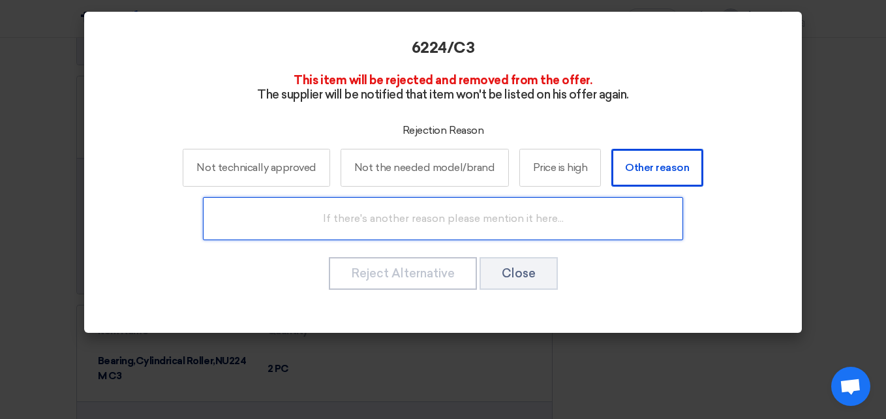
click at [461, 217] on input "text" at bounding box center [443, 218] width 480 height 43
type input "brand is not clear"
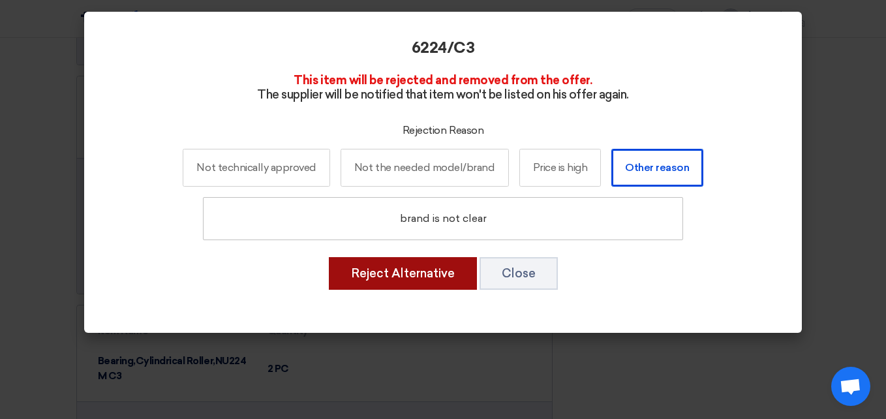
click at [383, 273] on button "Reject Alternative" at bounding box center [403, 273] width 148 height 33
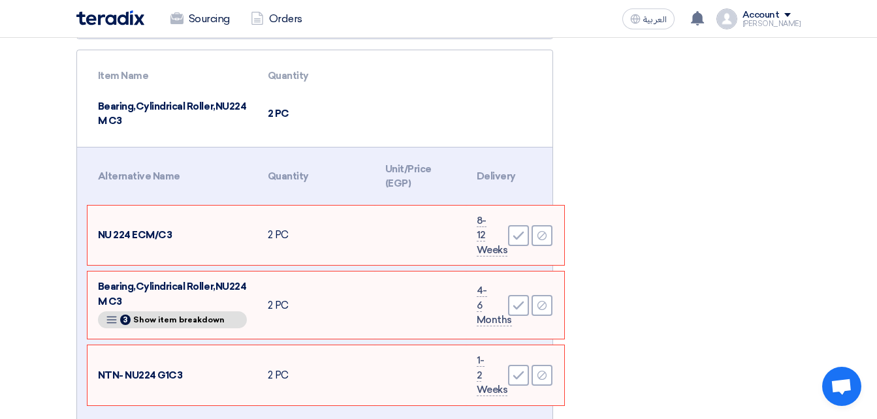
scroll to position [783, 0]
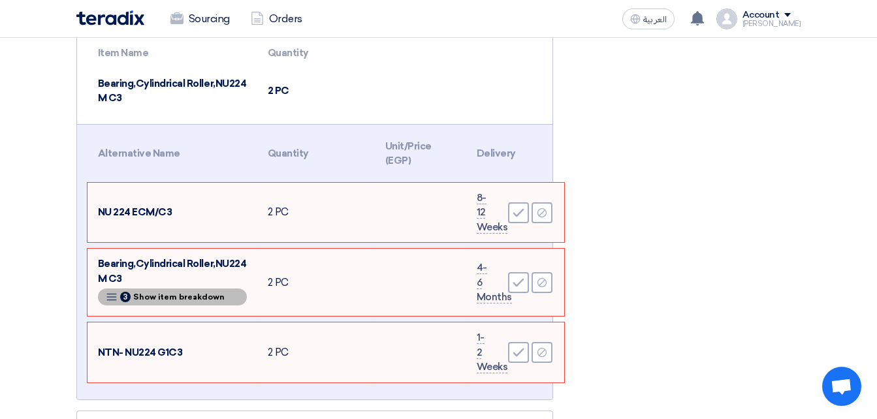
click at [125, 296] on span "3" at bounding box center [125, 297] width 10 height 10
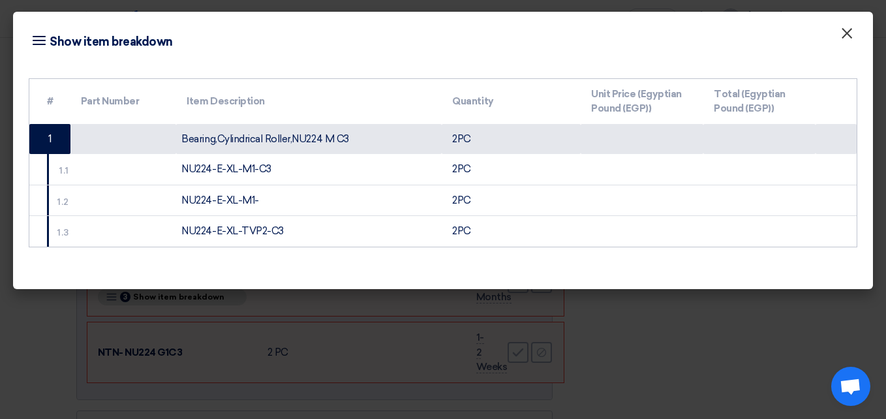
click at [850, 33] on span "×" at bounding box center [847, 36] width 13 height 26
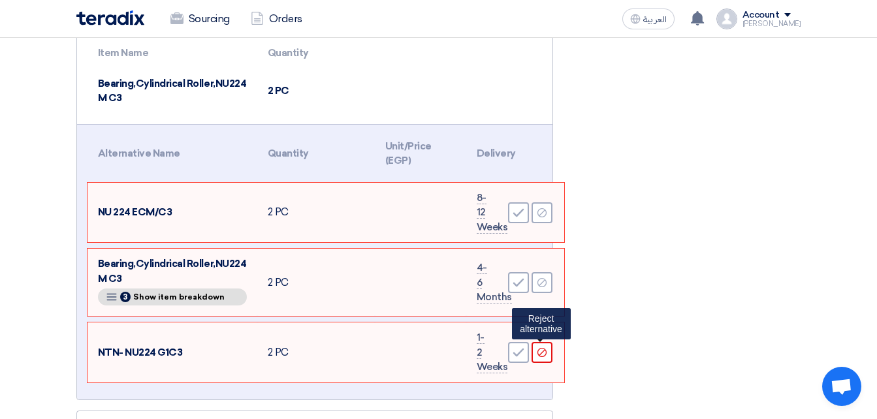
click at [540, 354] on use at bounding box center [541, 352] width 9 height 9
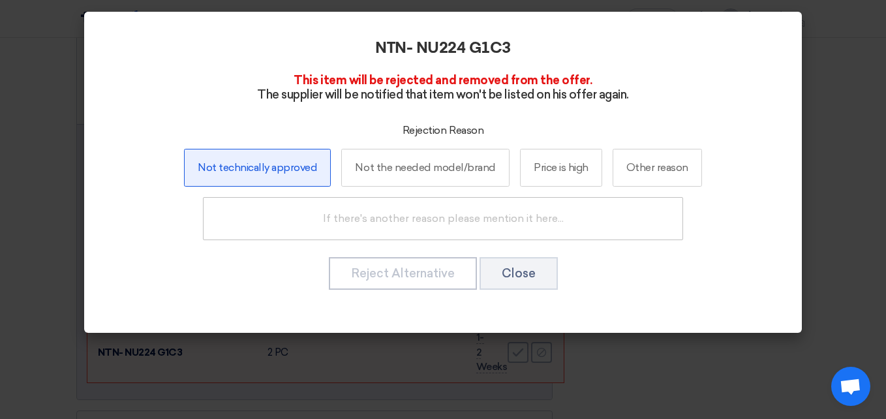
click at [258, 162] on label "Not technically approved" at bounding box center [257, 168] width 147 height 38
click at [258, 163] on input "Not technically approved" at bounding box center [257, 167] width 8 height 8
radio input "true"
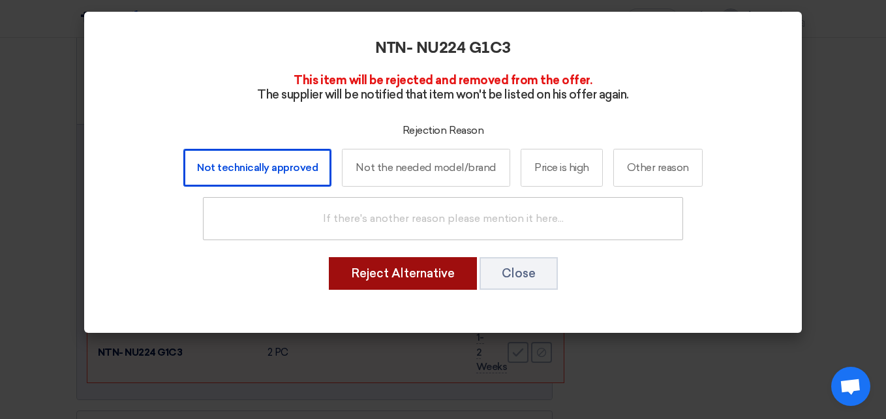
click at [420, 279] on button "Reject Alternative" at bounding box center [403, 273] width 148 height 33
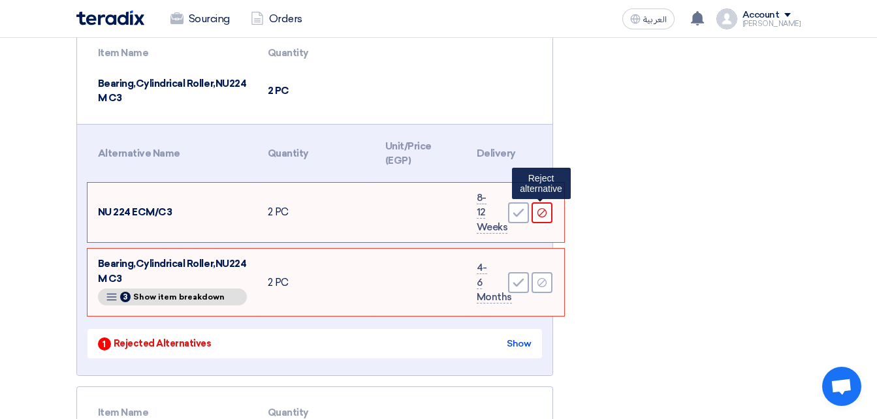
click at [537, 217] on icon "Reject" at bounding box center [542, 213] width 12 height 12
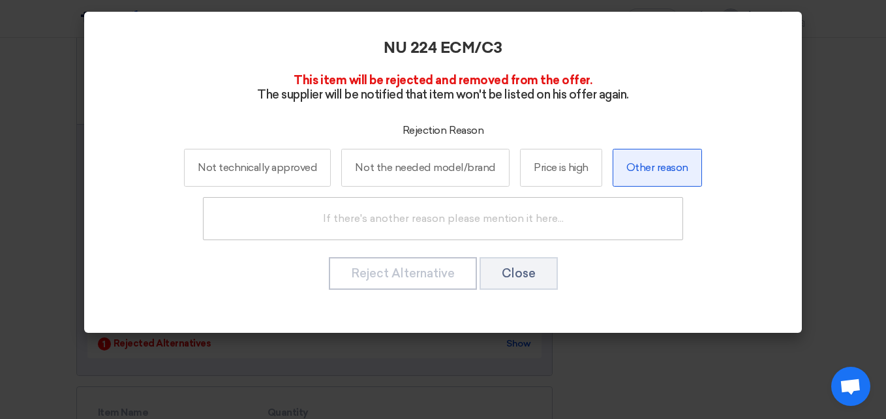
click at [636, 169] on label "Other reason" at bounding box center [657, 168] width 89 height 38
click at [653, 169] on input "Other reason" at bounding box center [657, 167] width 8 height 8
radio input "true"
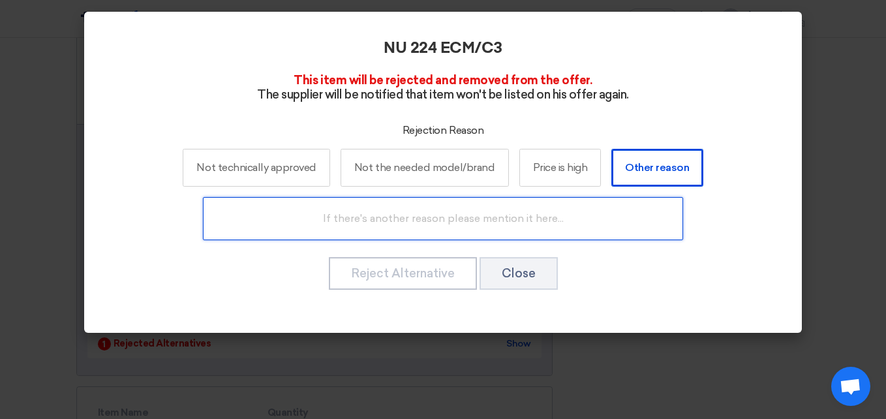
click at [483, 217] on input "text" at bounding box center [443, 218] width 480 height 43
type input "brand is not clear"
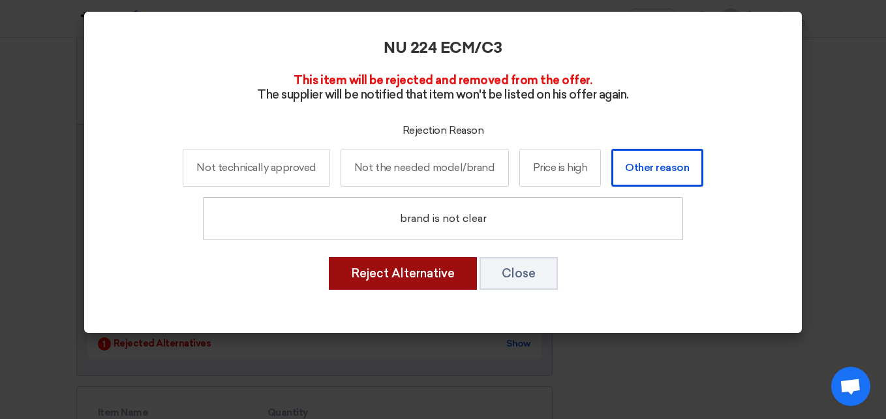
click at [436, 272] on button "Reject Alternative" at bounding box center [403, 273] width 148 height 33
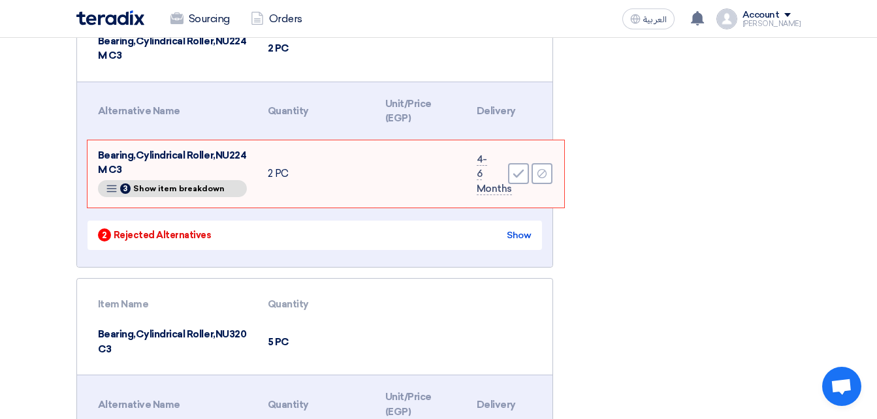
scroll to position [849, 0]
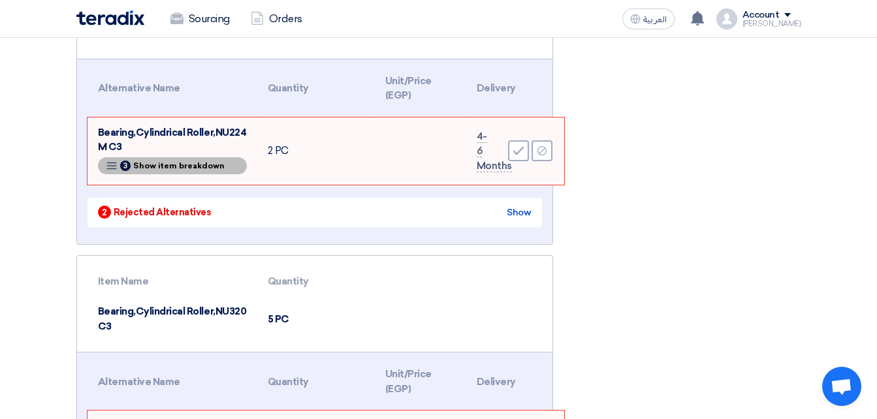
click at [109, 167] on icon "Breakdown" at bounding box center [112, 166] width 12 height 12
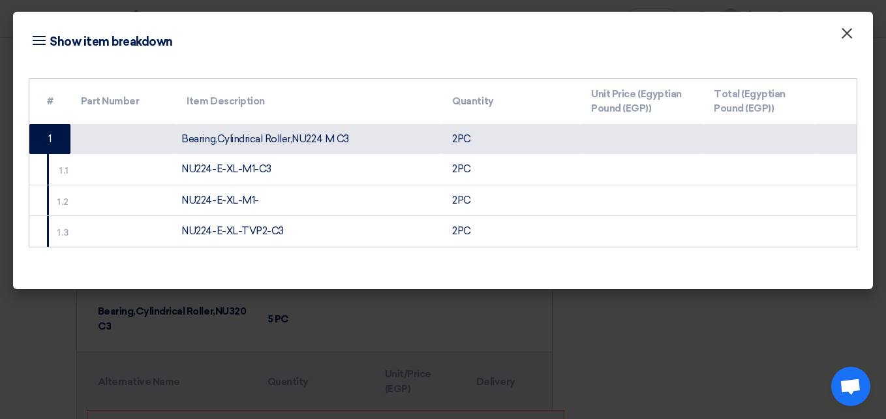
click at [841, 35] on span "×" at bounding box center [847, 36] width 13 height 26
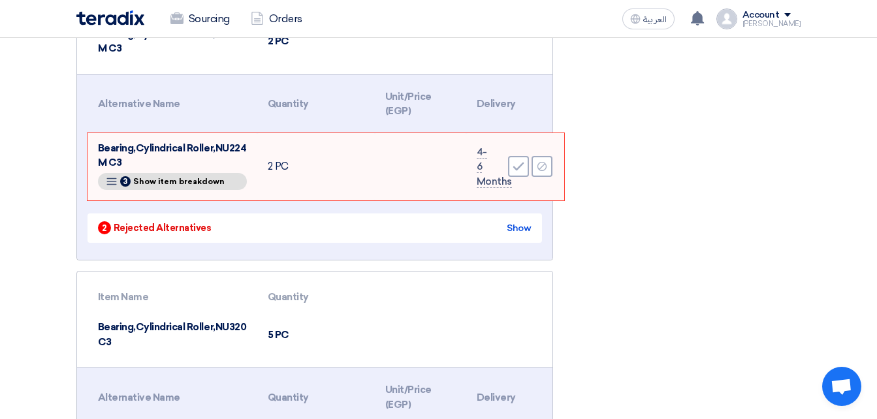
scroll to position [783, 0]
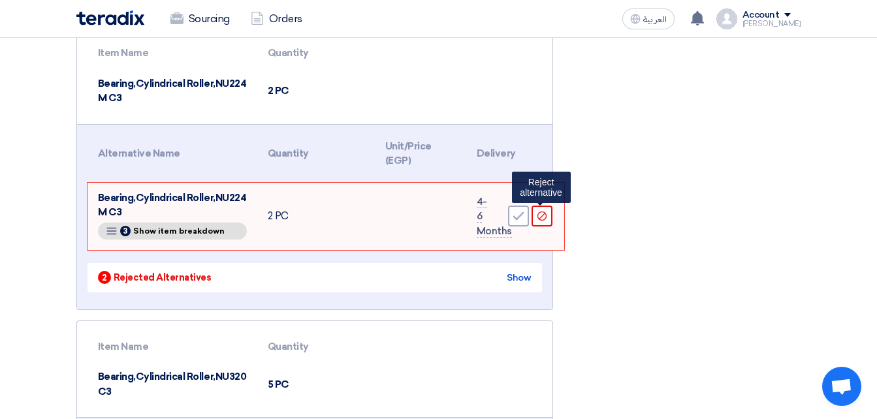
click at [546, 214] on icon "Reject" at bounding box center [542, 216] width 12 height 12
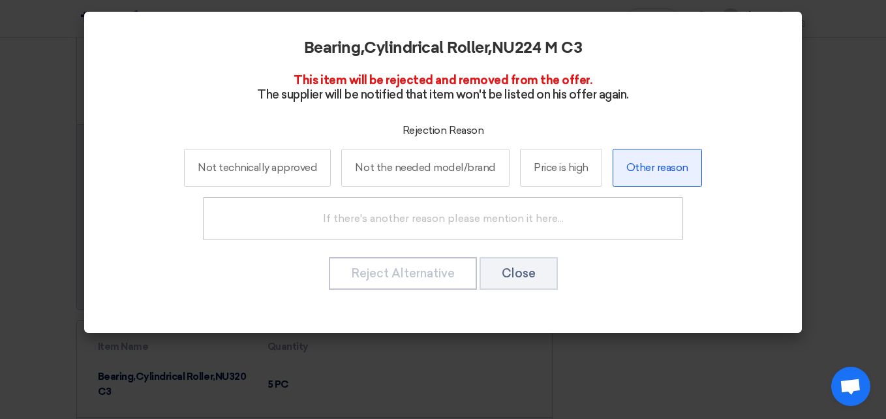
click at [642, 166] on label "Other reason" at bounding box center [657, 168] width 89 height 38
click at [653, 166] on input "Other reason" at bounding box center [657, 167] width 8 height 8
radio input "true"
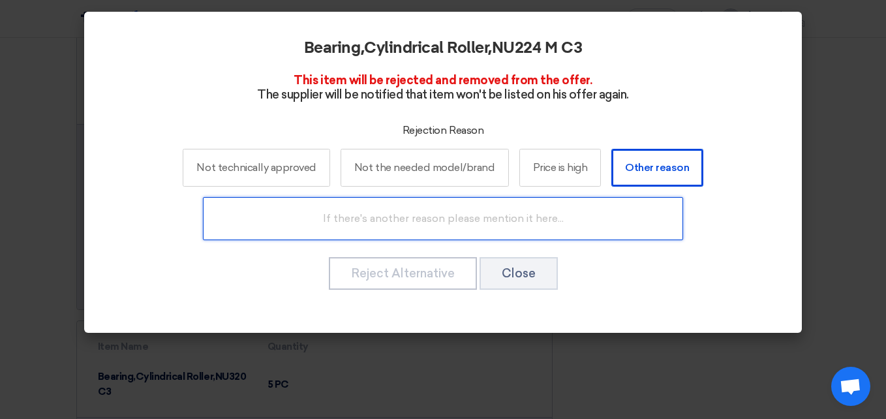
click at [397, 223] on input "text" at bounding box center [443, 218] width 480 height 43
type input "brand is not clear"
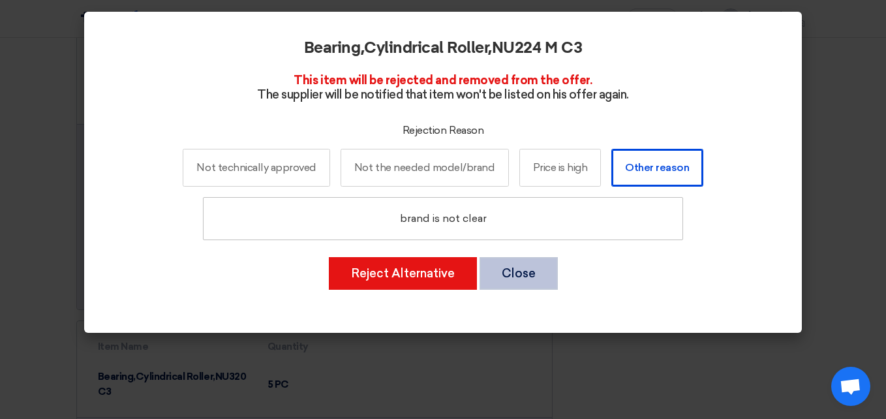
click at [519, 262] on button "Close" at bounding box center [519, 273] width 78 height 33
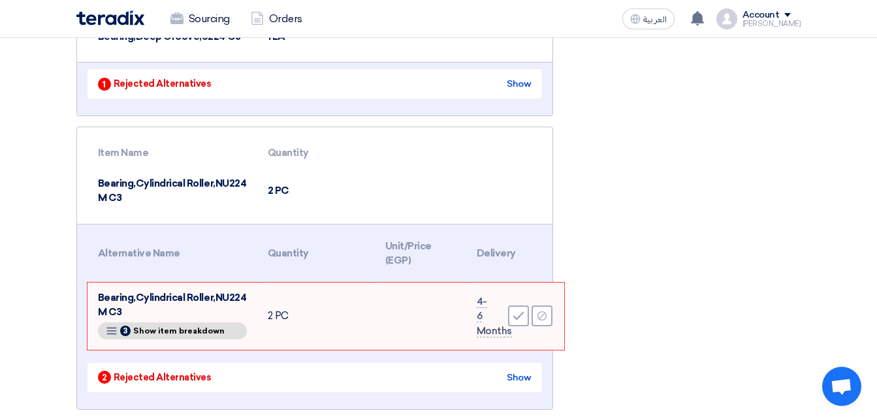
scroll to position [718, 0]
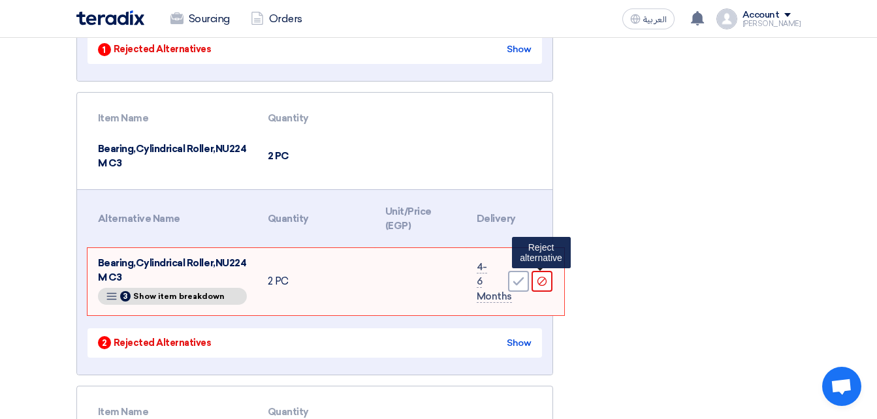
click at [542, 286] on use at bounding box center [541, 281] width 9 height 9
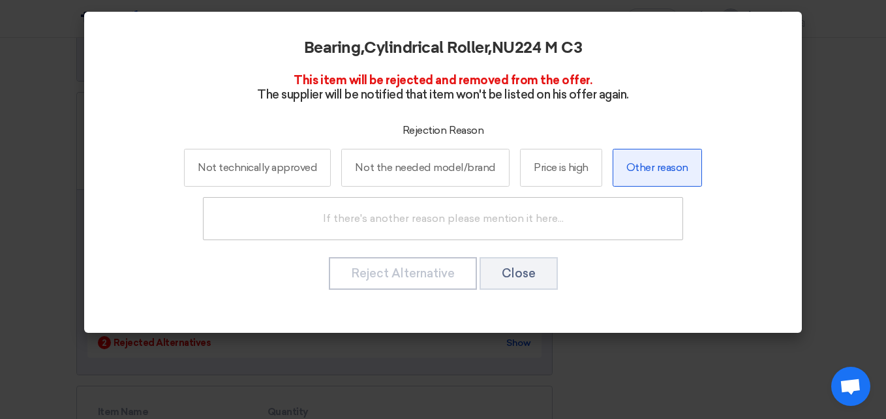
click at [646, 172] on label "Other reason" at bounding box center [657, 168] width 89 height 38
click at [653, 172] on input "Other reason" at bounding box center [657, 167] width 8 height 8
radio input "true"
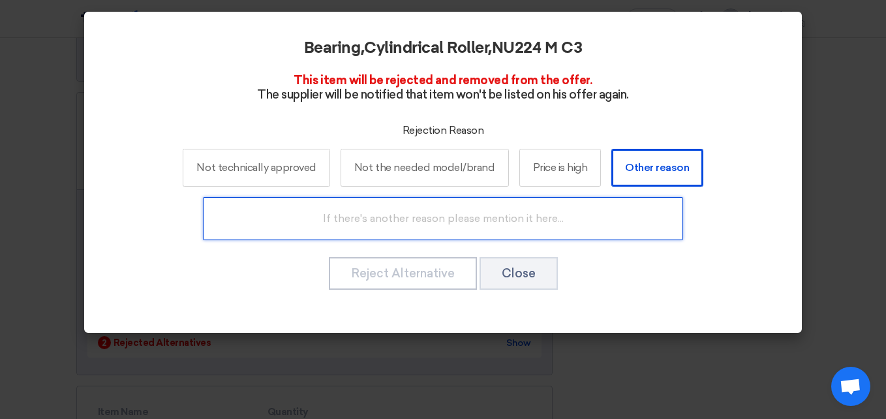
click at [536, 220] on input "text" at bounding box center [443, 218] width 480 height 43
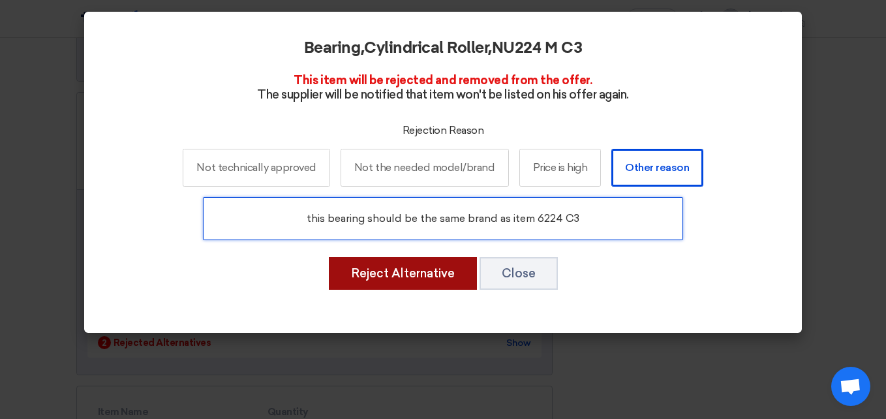
type input "this bearing should be the same brand as item 6224 C3"
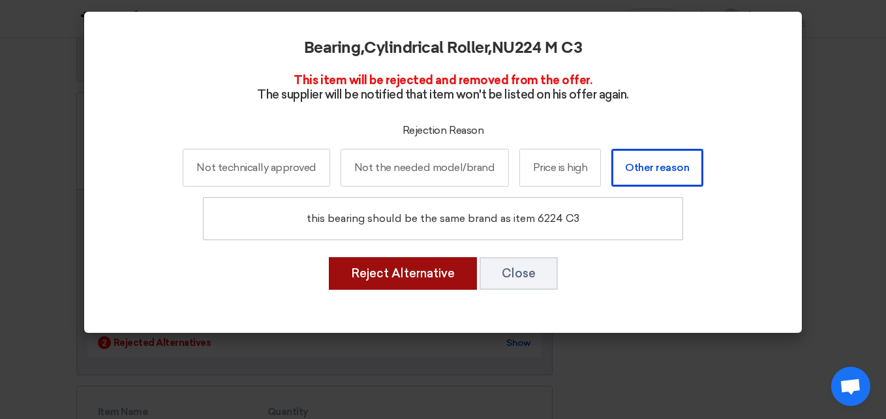
click at [414, 273] on button "Reject Alternative" at bounding box center [403, 273] width 148 height 33
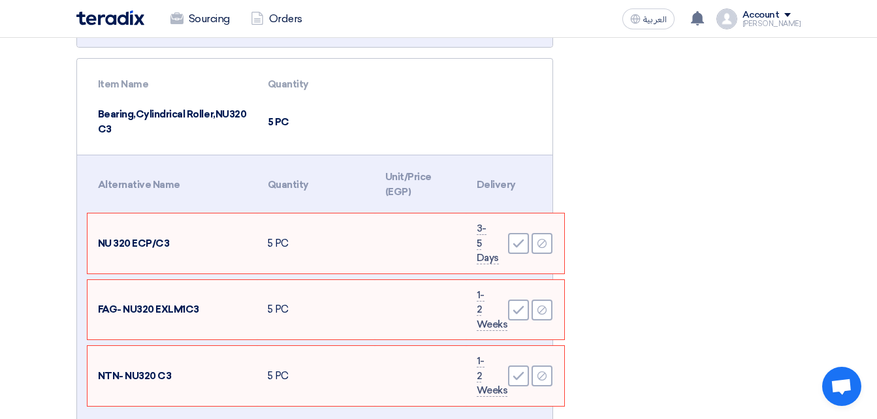
scroll to position [979, 0]
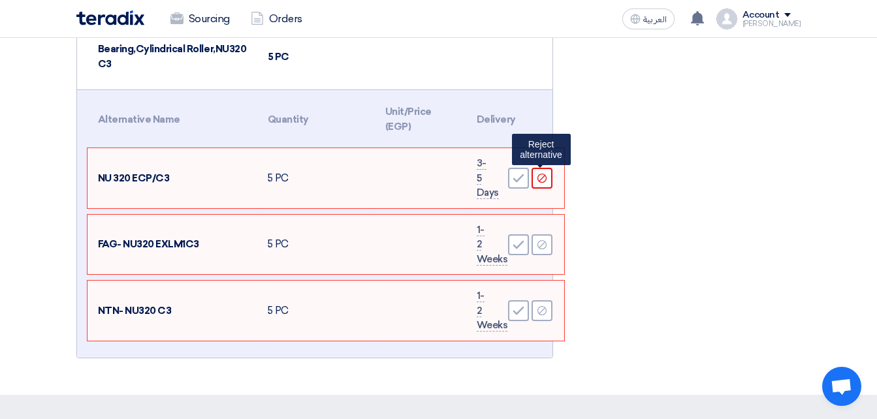
click at [544, 179] on icon "Reject" at bounding box center [542, 178] width 12 height 12
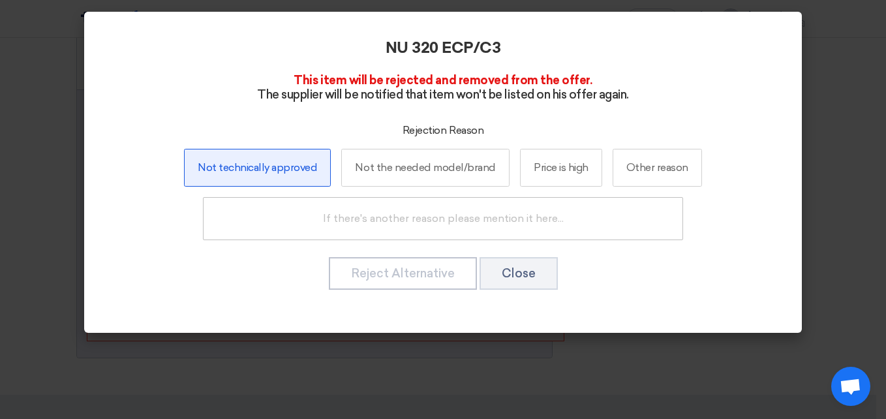
click at [280, 168] on label "Not technically approved" at bounding box center [257, 168] width 147 height 38
click at [262, 168] on input "Not technically approved" at bounding box center [257, 167] width 8 height 8
radio input "true"
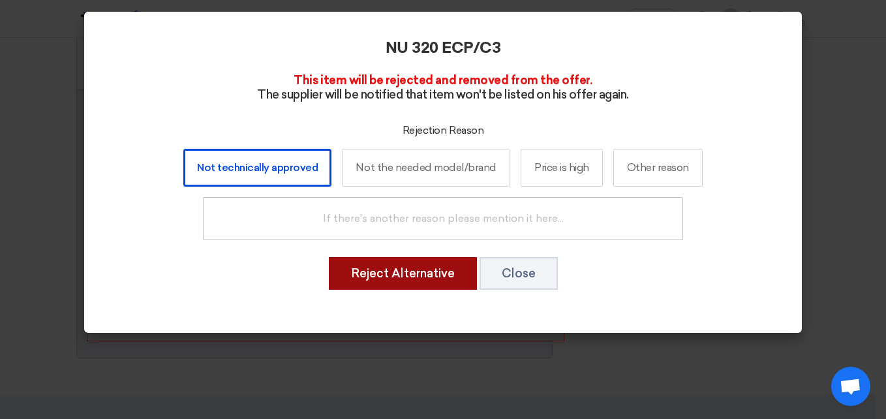
click at [448, 276] on button "Reject Alternative" at bounding box center [403, 273] width 148 height 33
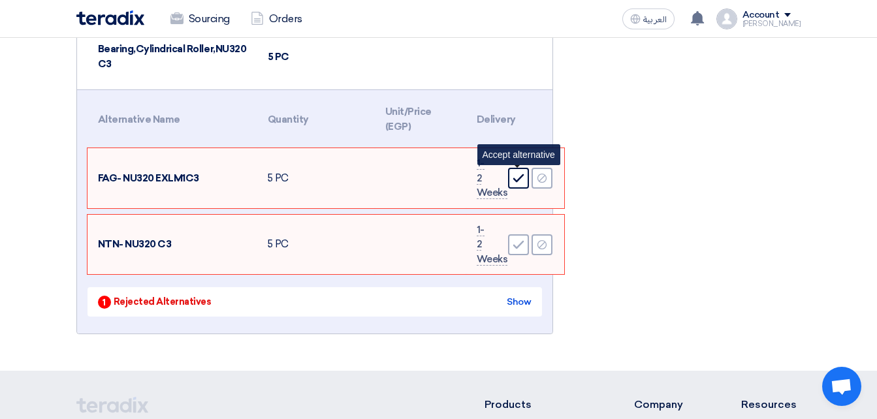
click at [516, 177] on icon "Accept" at bounding box center [518, 178] width 12 height 12
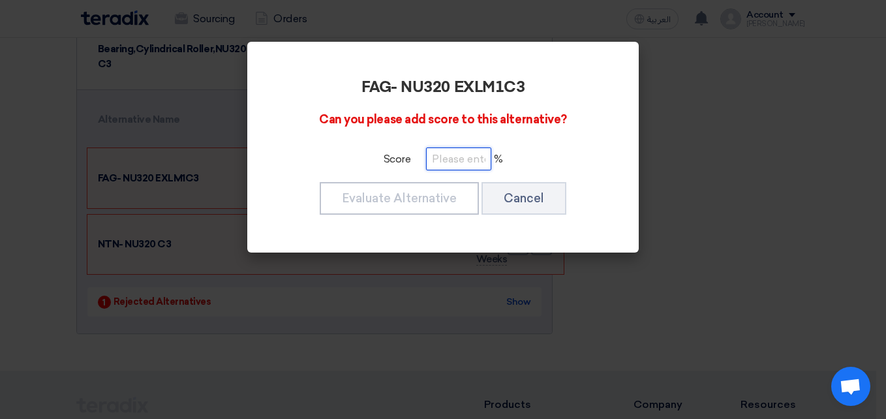
click at [442, 162] on input "number" at bounding box center [458, 159] width 65 height 23
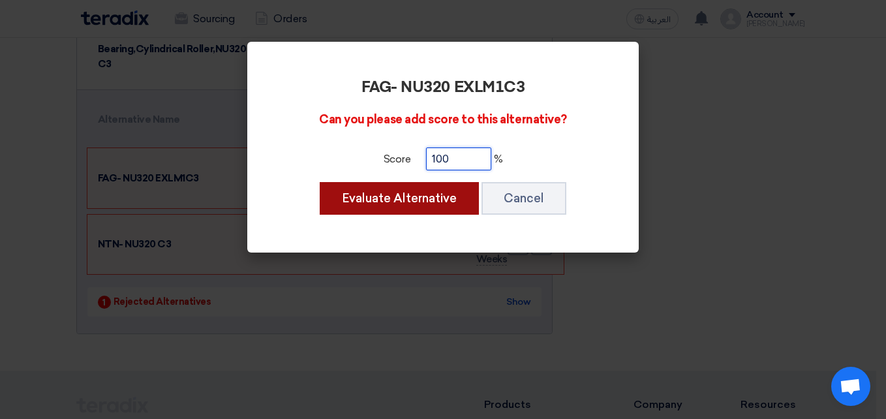
type input "100"
click at [411, 200] on button "Evaluate Alternative" at bounding box center [399, 198] width 159 height 33
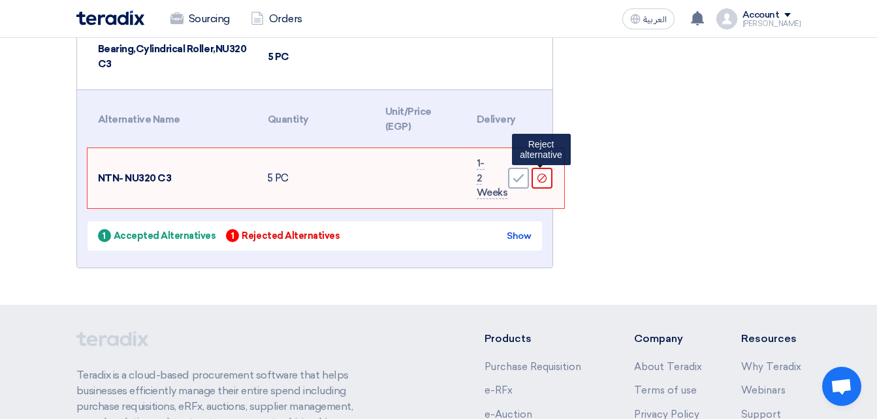
click at [537, 178] on icon "Reject" at bounding box center [542, 178] width 12 height 12
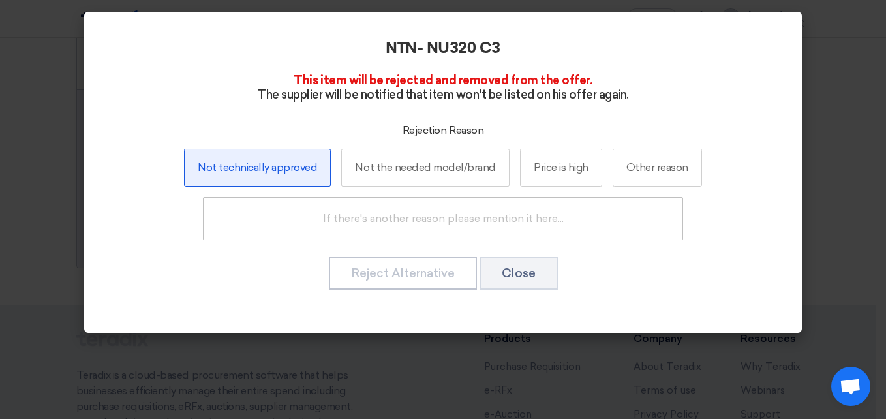
click at [278, 167] on label "Not technically approved" at bounding box center [257, 168] width 147 height 38
click at [262, 167] on input "Not technically approved" at bounding box center [257, 167] width 8 height 8
radio input "true"
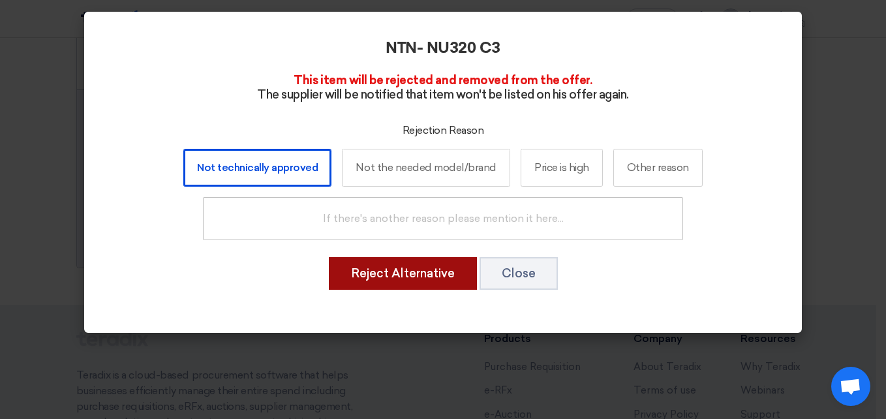
click at [422, 272] on button "Reject Alternative" at bounding box center [403, 273] width 148 height 33
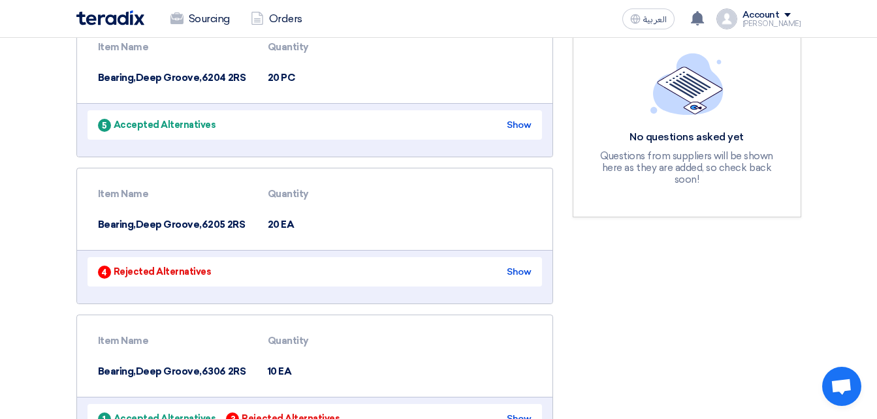
scroll to position [0, 0]
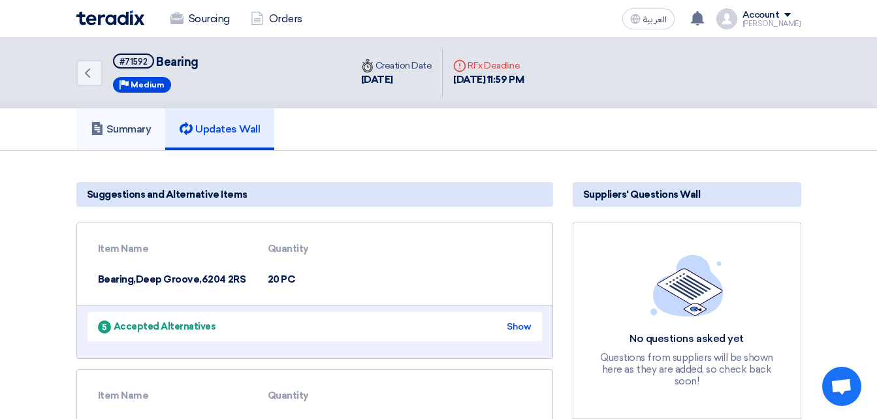
click at [138, 131] on h5 "Summary" at bounding box center [121, 129] width 61 height 13
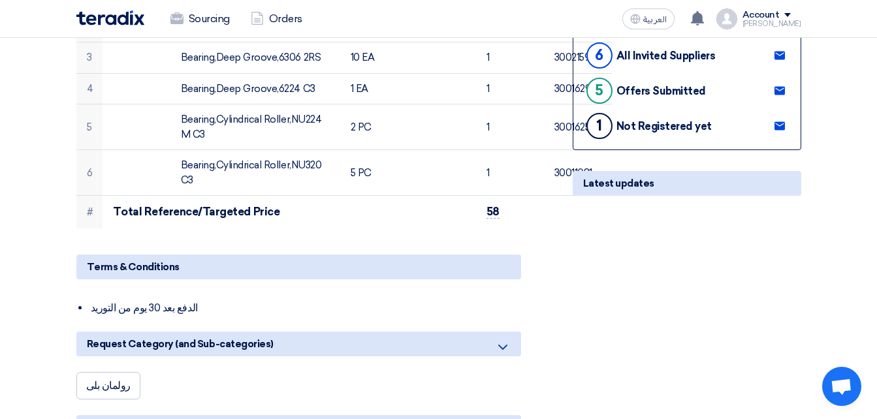
scroll to position [326, 0]
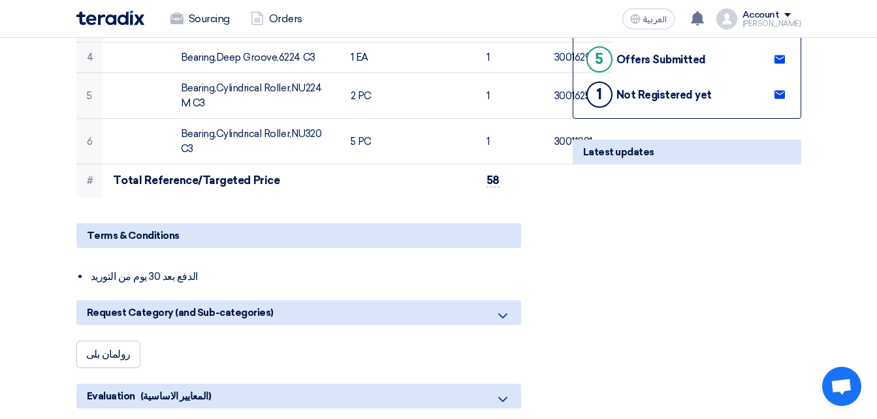
drag, startPoint x: 196, startPoint y: 277, endPoint x: 70, endPoint y: 291, distance: 126.7
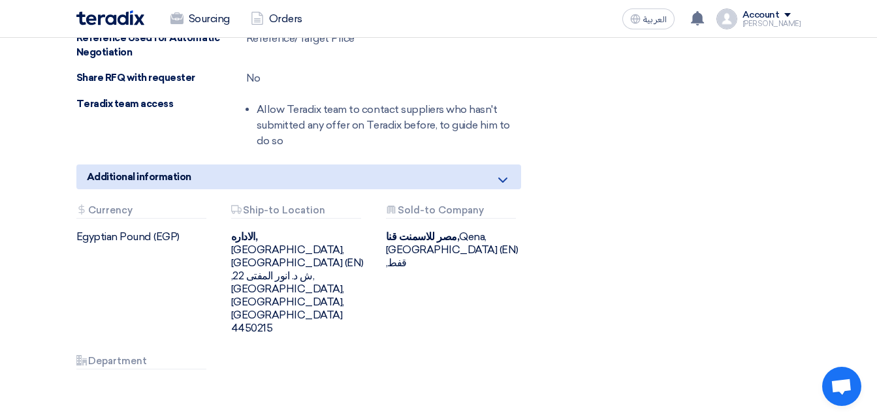
scroll to position [1110, 0]
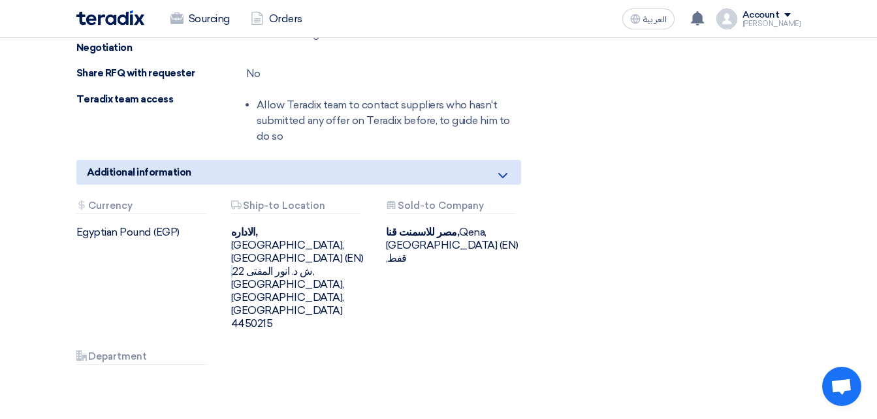
drag, startPoint x: 257, startPoint y: 240, endPoint x: 290, endPoint y: 240, distance: 33.3
click at [290, 240] on div "الاداره, [GEOGRAPHIC_DATA], [GEOGRAPHIC_DATA] (EN) ,22 ش د. انور المفتى, [GEOGR…" at bounding box center [298, 278] width 135 height 104
drag, startPoint x: 290, startPoint y: 240, endPoint x: 420, endPoint y: 245, distance: 129.3
click at [420, 245] on div "مصر للاسمنت قنا, [GEOGRAPHIC_DATA], [GEOGRAPHIC_DATA] (EN) ,قفط" at bounding box center [453, 245] width 135 height 39
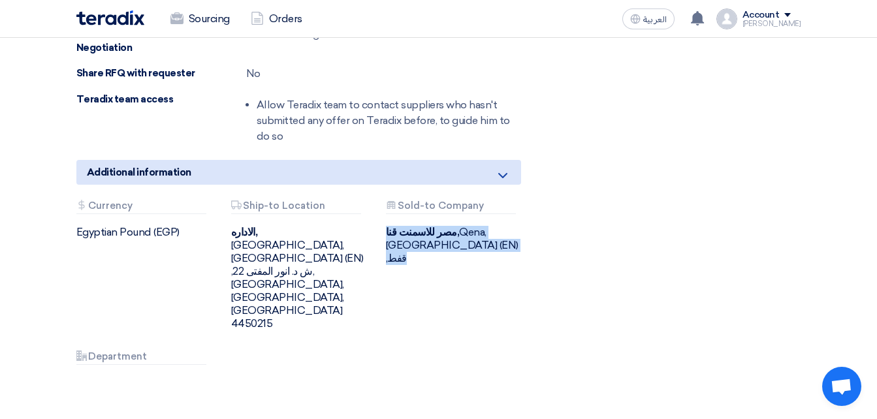
click at [420, 245] on div "مصر للاسمنت قنا, [GEOGRAPHIC_DATA], [GEOGRAPHIC_DATA] (EN) ,قفط" at bounding box center [453, 245] width 135 height 39
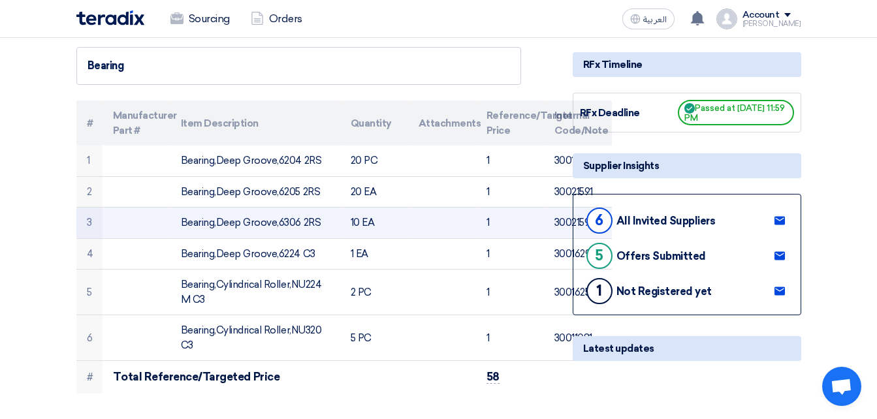
scroll to position [131, 0]
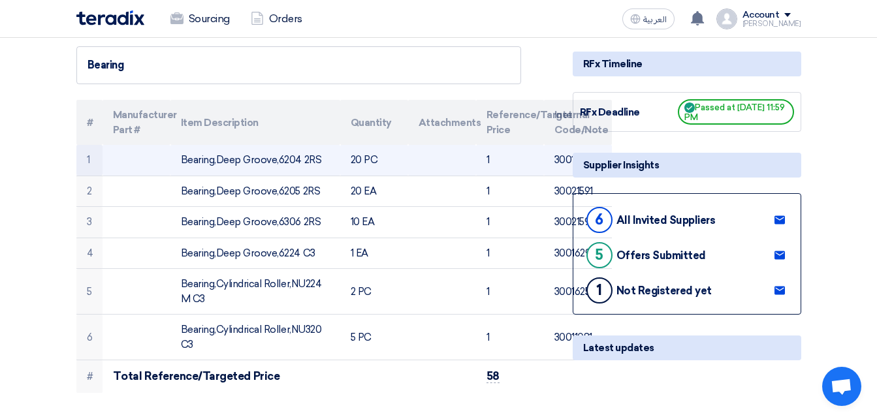
click at [302, 157] on td "Bearing,Deep Groove,6204 2RS" at bounding box center [255, 160] width 170 height 31
click at [360, 161] on td "20 PC" at bounding box center [374, 160] width 68 height 31
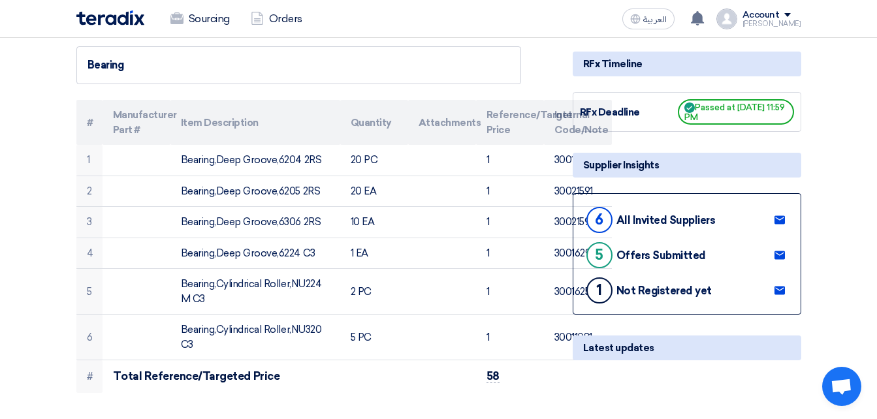
click at [516, 142] on th "Reference/Target Price" at bounding box center [510, 122] width 68 height 45
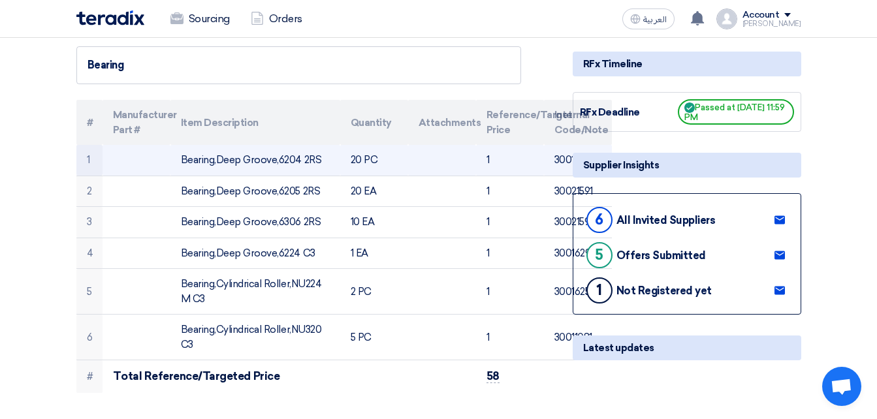
click at [560, 159] on td "30011460" at bounding box center [578, 160] width 68 height 31
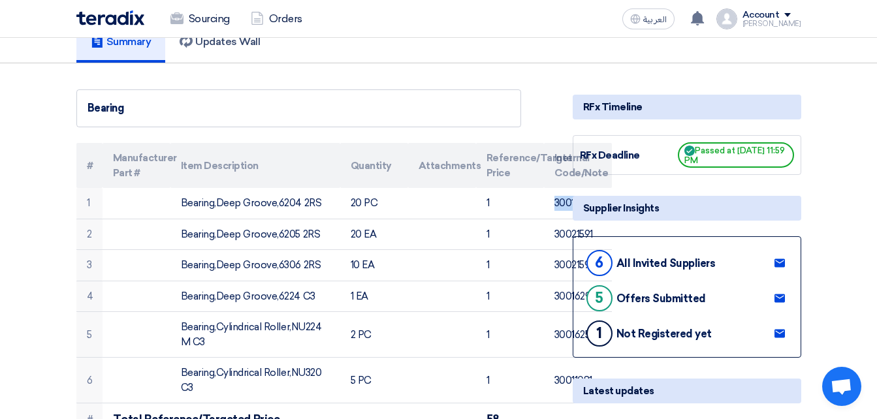
scroll to position [65, 0]
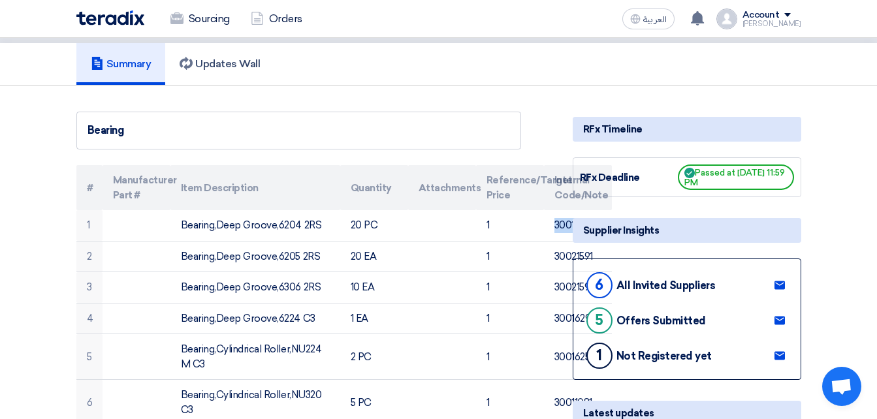
click at [777, 283] on use at bounding box center [779, 285] width 10 height 8
click at [595, 283] on div "6" at bounding box center [599, 285] width 26 height 26
click at [644, 281] on div "All Invited Suppliers" at bounding box center [665, 285] width 99 height 12
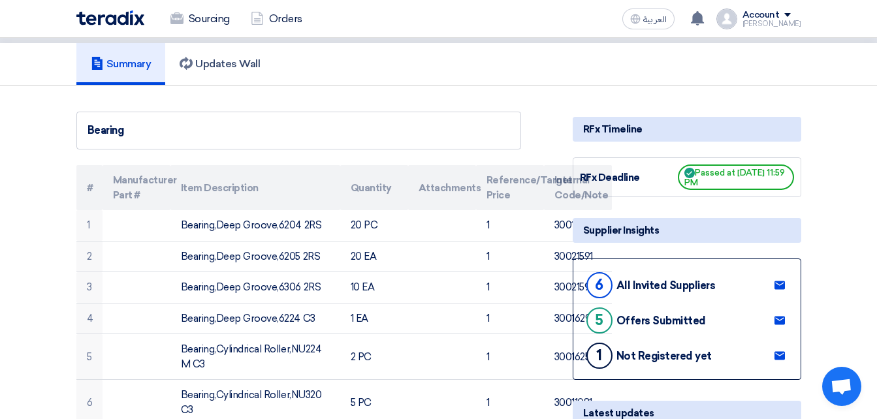
drag, startPoint x: 644, startPoint y: 281, endPoint x: 686, endPoint y: 314, distance: 53.9
click at [686, 315] on div "Offers Submitted" at bounding box center [660, 321] width 89 height 12
drag, startPoint x: 686, startPoint y: 314, endPoint x: 668, endPoint y: 351, distance: 41.4
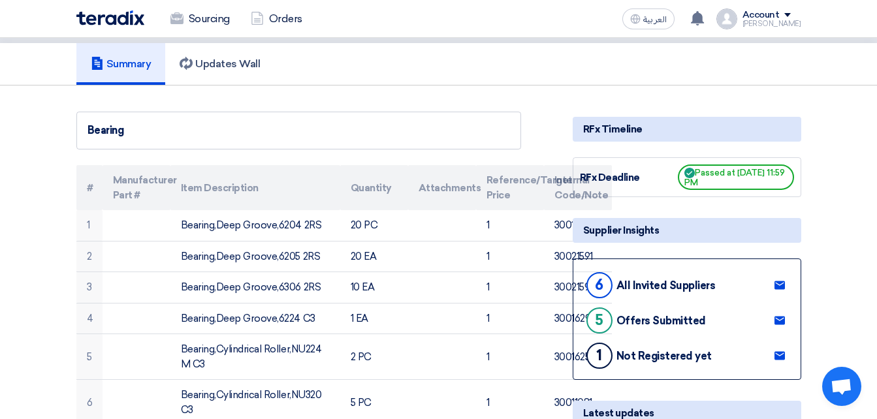
click at [668, 351] on div "Not Registered yet" at bounding box center [663, 356] width 95 height 12
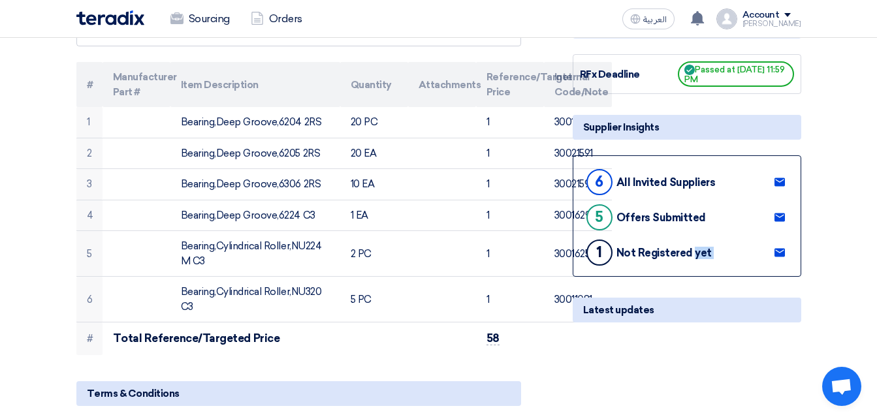
scroll to position [196, 0]
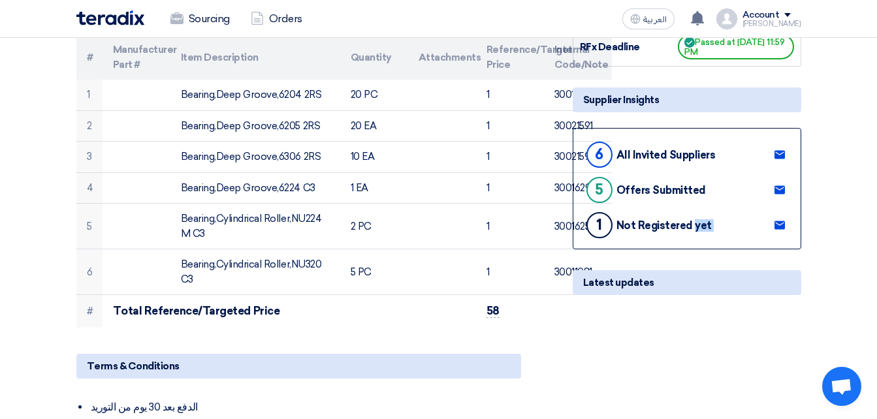
click at [777, 228] on use at bounding box center [779, 225] width 10 height 8
click at [631, 289] on div "Latest updates" at bounding box center [686, 282] width 228 height 25
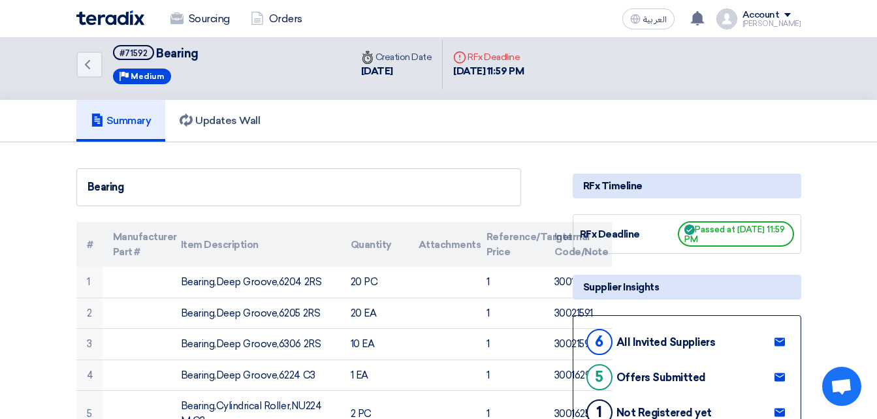
scroll to position [0, 0]
